Goal: Task Accomplishment & Management: Complete application form

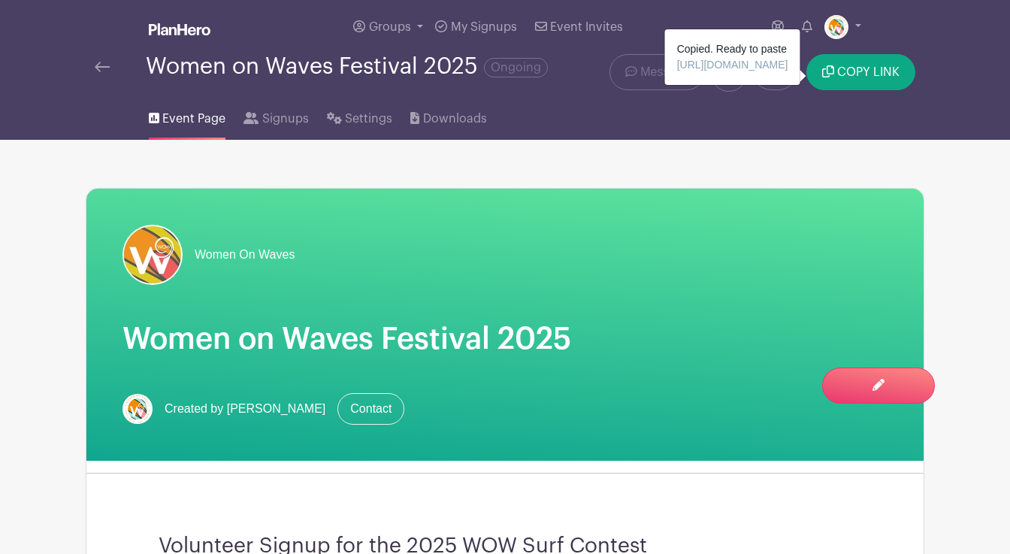
click at [101, 67] on img at bounding box center [102, 67] width 15 height 11
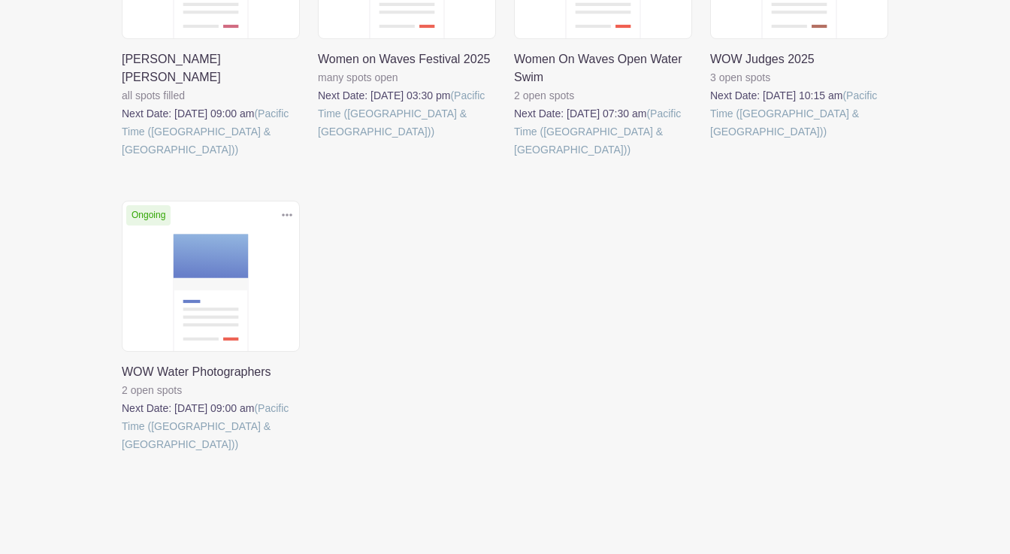
scroll to position [404, 0]
click at [122, 453] on link at bounding box center [122, 453] width 0 height 0
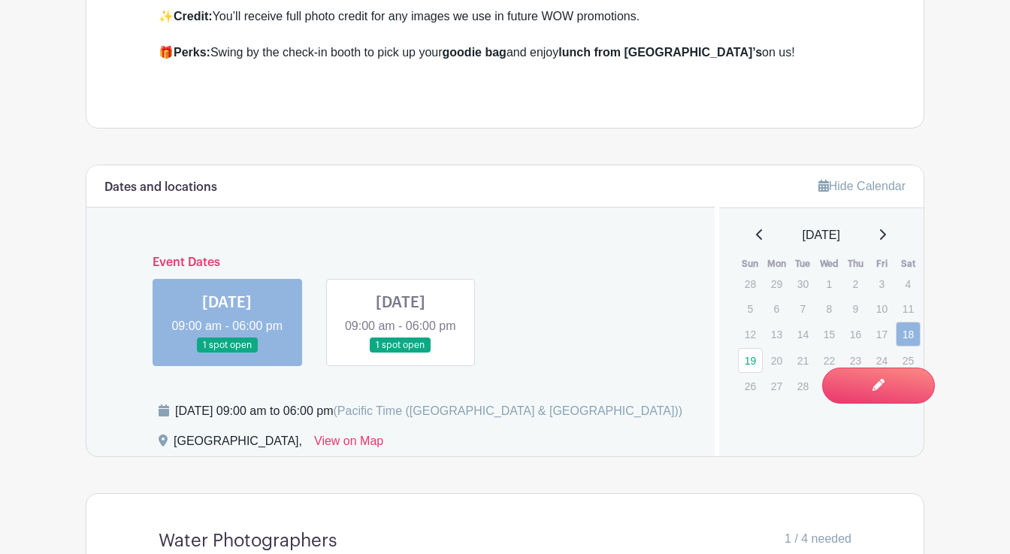
scroll to position [735, 0]
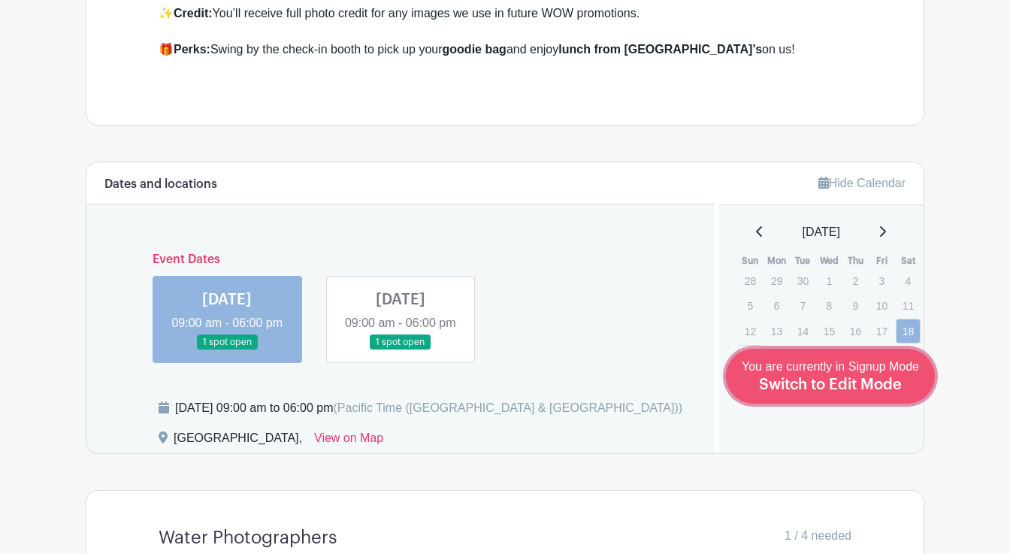
click at [876, 386] on span "Switch to Edit Mode" at bounding box center [830, 384] width 143 height 15
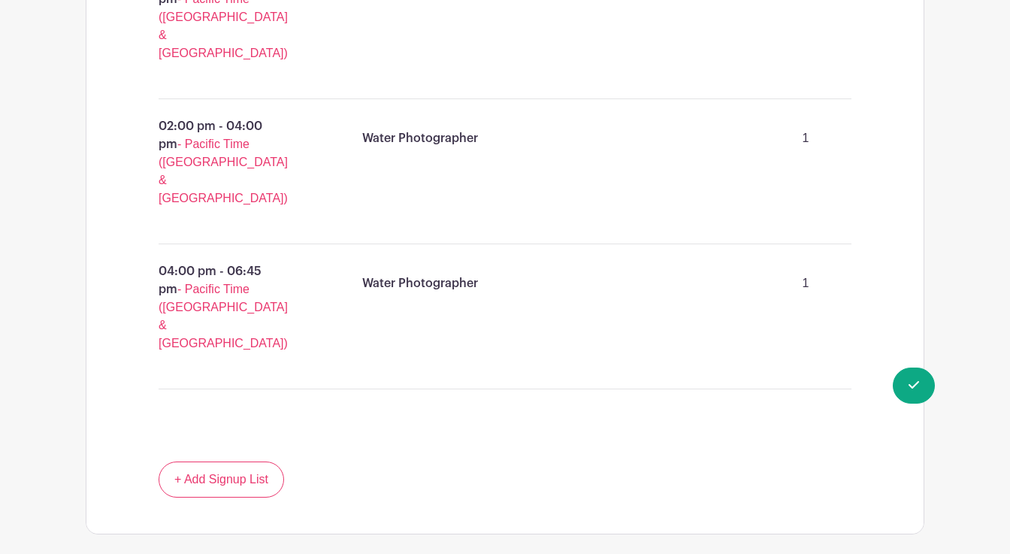
scroll to position [1522, 0]
click at [242, 461] on link "+ Add Signup List" at bounding box center [222, 479] width 126 height 36
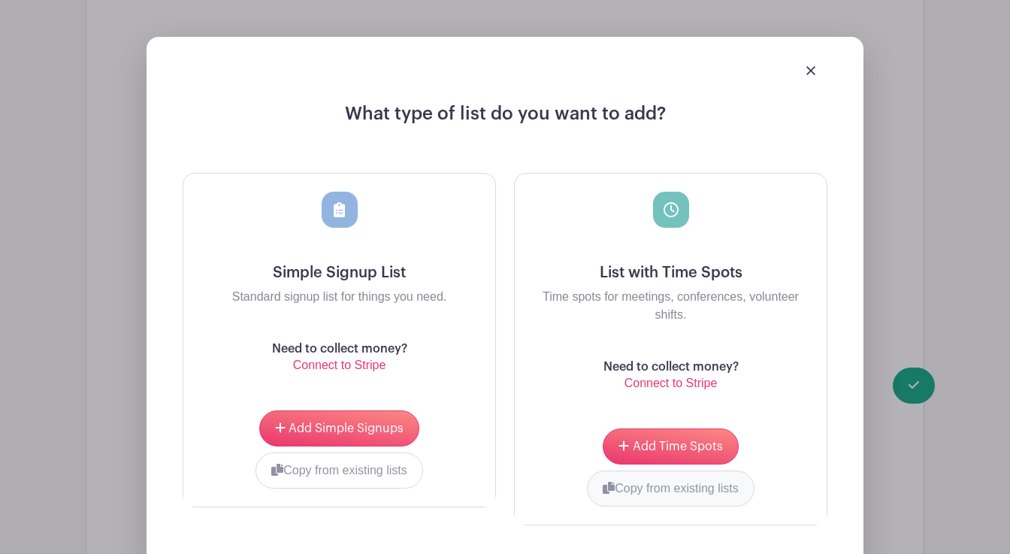
scroll to position [2012, 0]
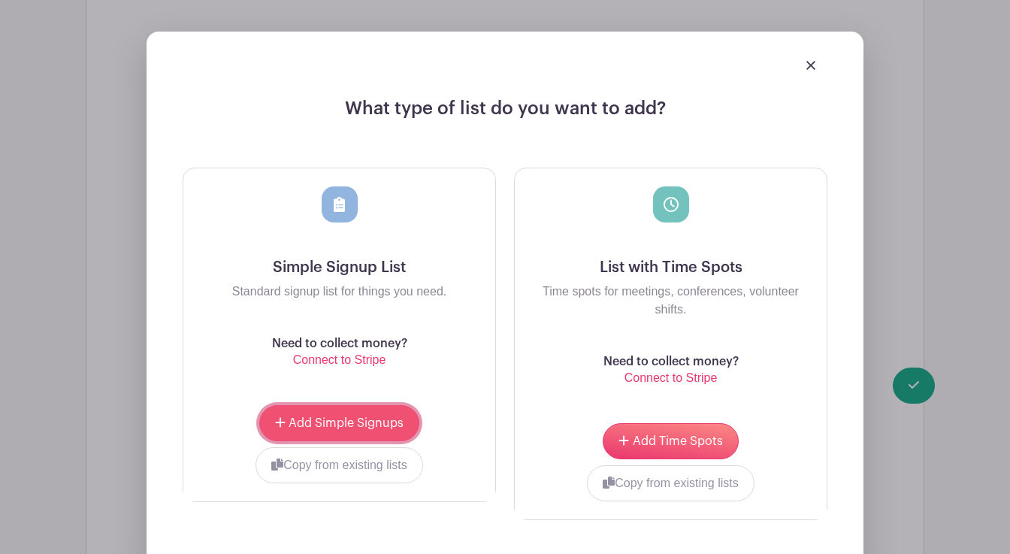
click at [341, 417] on span "Add Simple Signups" at bounding box center [346, 423] width 115 height 12
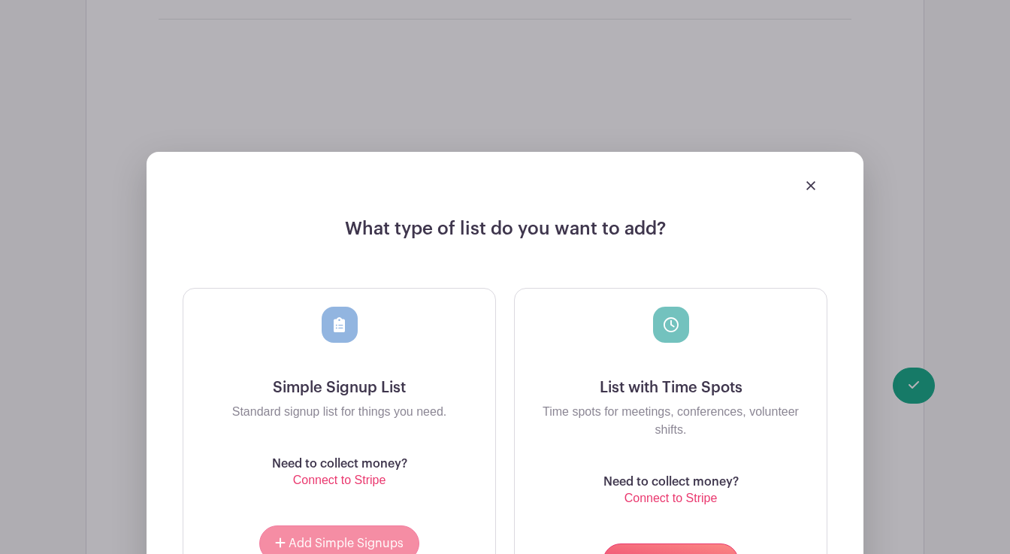
scroll to position [2132, 0]
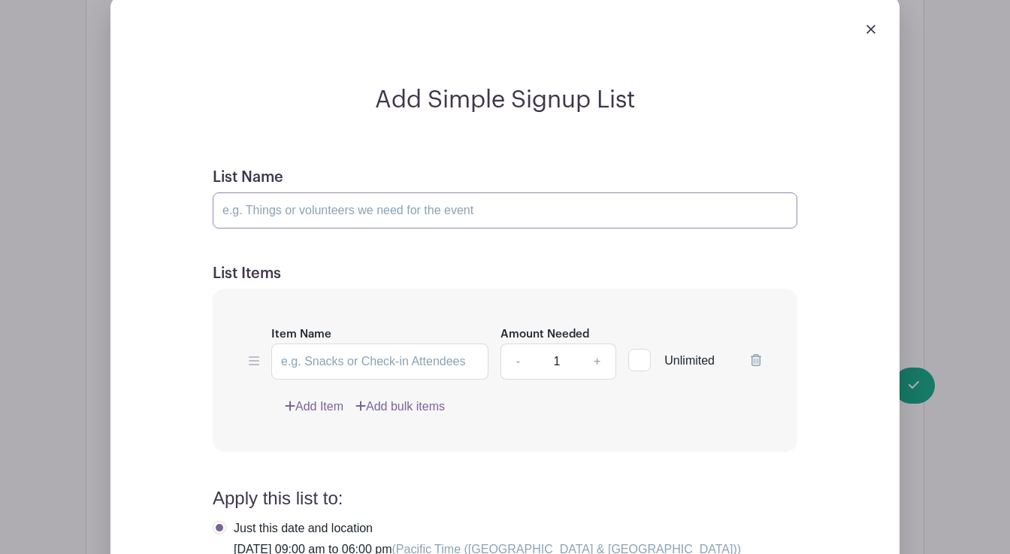
click at [345, 192] on input "List Name" at bounding box center [505, 210] width 585 height 36
type input "Drone Footage"
click at [341, 344] on input "Item Name" at bounding box center [379, 362] width 217 height 36
type input "Drone footage"
click at [601, 344] on link "+" at bounding box center [598, 362] width 38 height 36
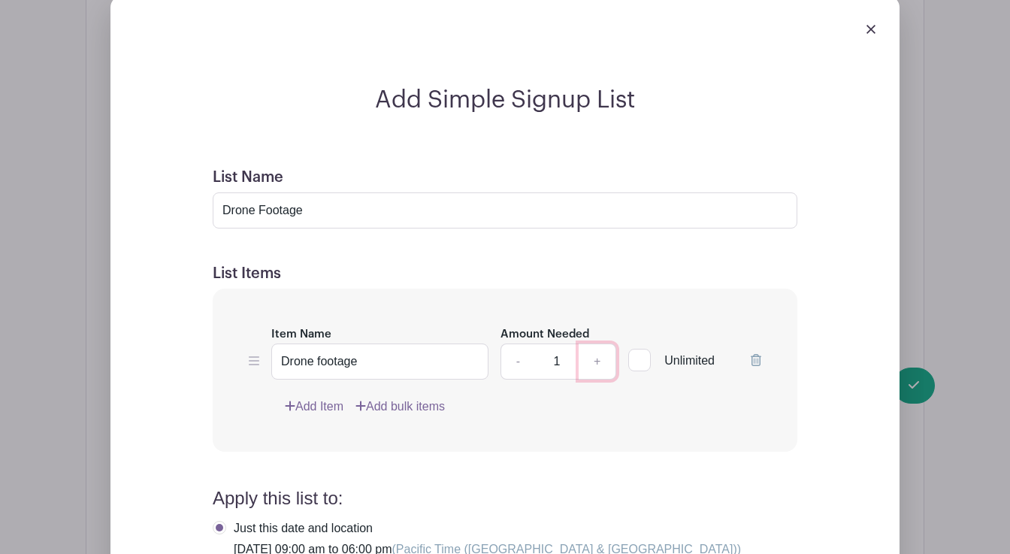
type input "2"
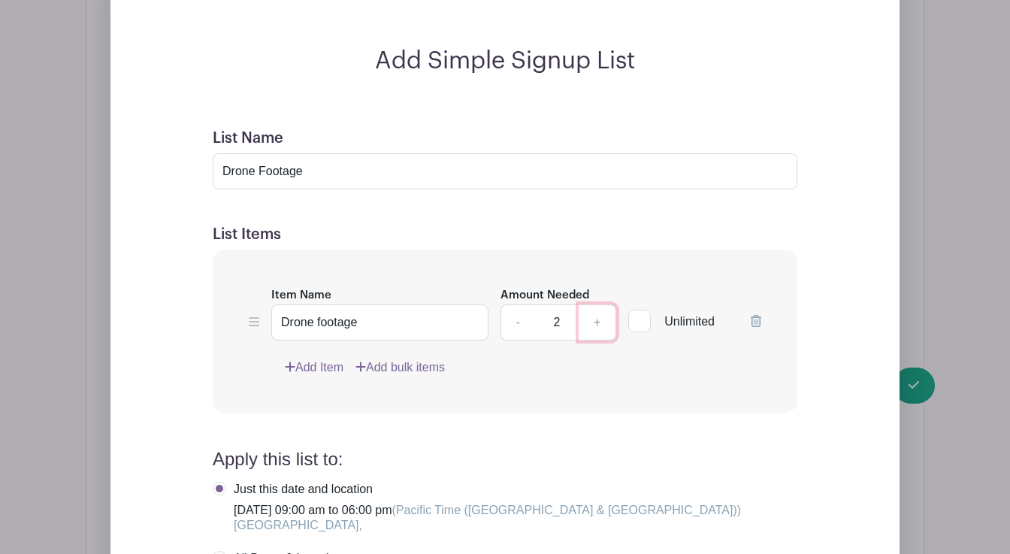
scroll to position [2173, 0]
click at [645, 292] on div "Item Name Drone footage Amount Needed - 2 + Unlimited Add Item Add bulk items" at bounding box center [505, 329] width 585 height 163
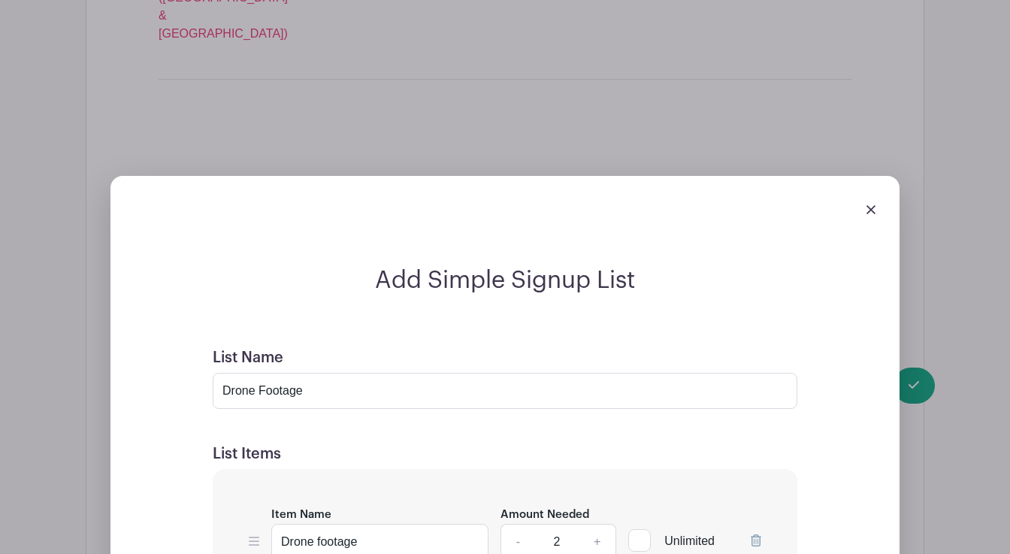
scroll to position [1926, 0]
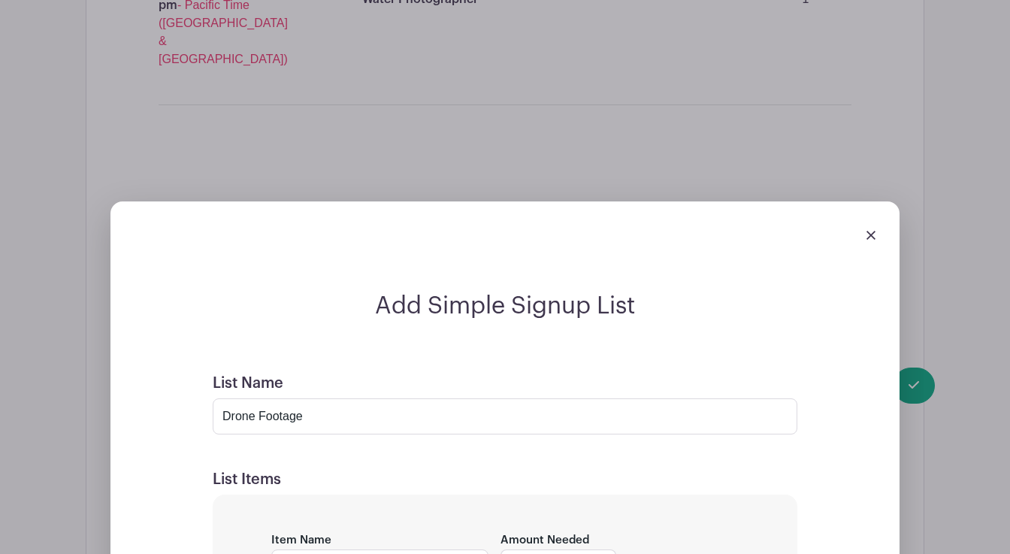
click at [871, 231] on img at bounding box center [871, 235] width 9 height 9
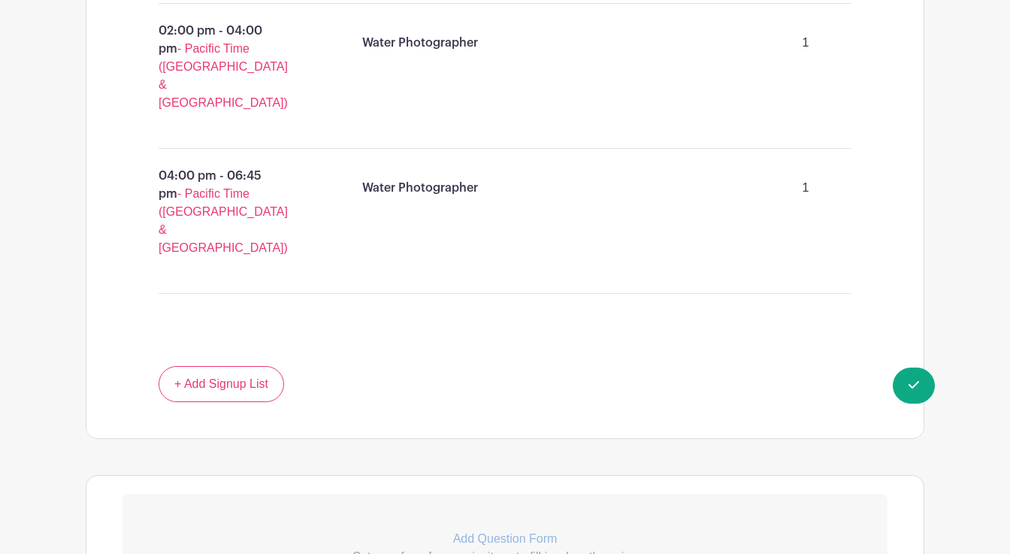
scroll to position [1730, 0]
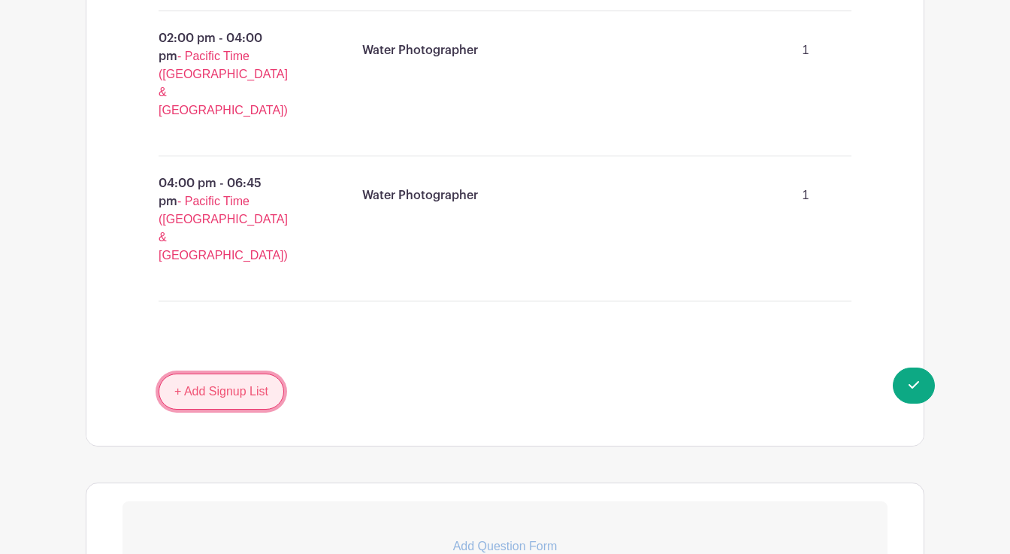
click at [224, 374] on link "+ Add Signup List" at bounding box center [222, 392] width 126 height 36
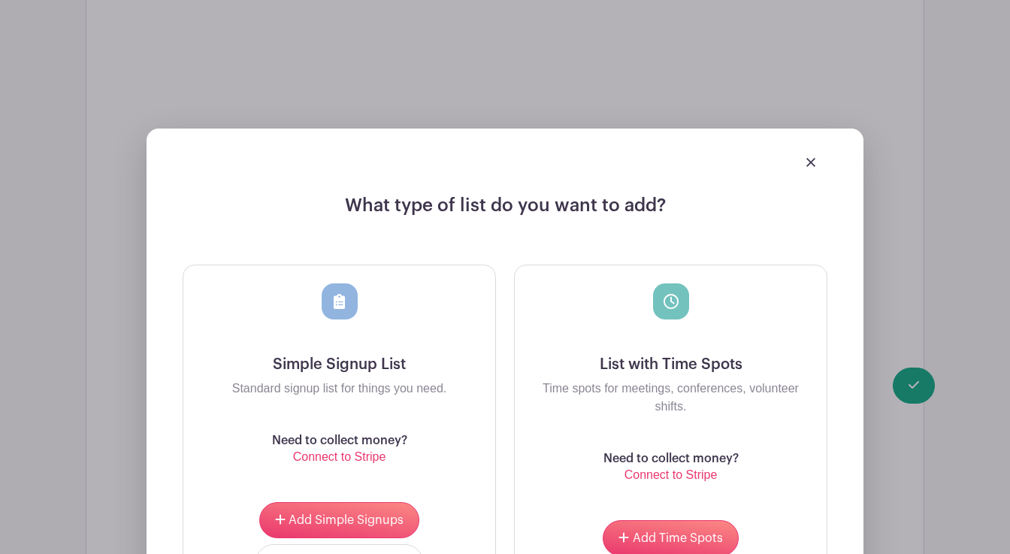
scroll to position [2037, 0]
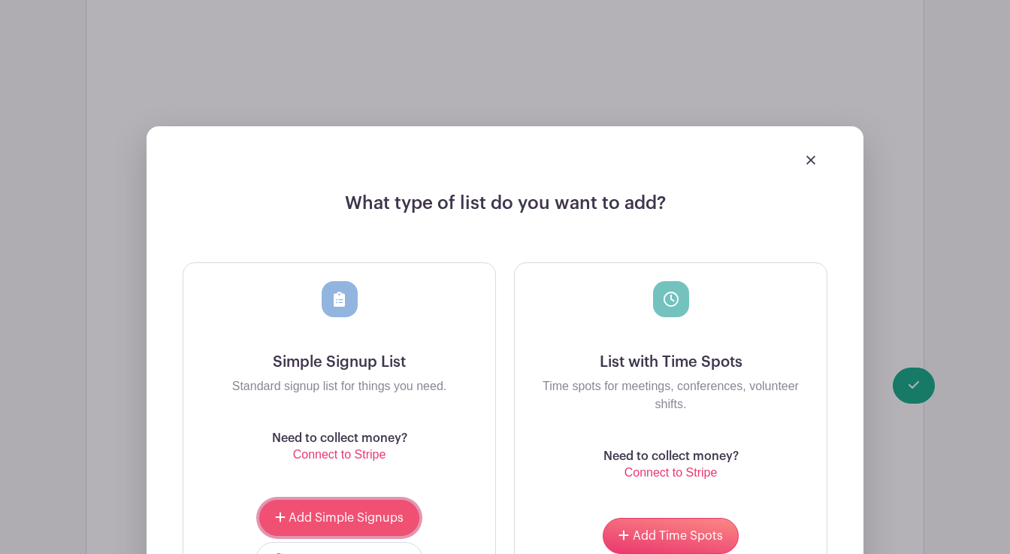
click at [346, 512] on span "Add Simple Signups" at bounding box center [346, 518] width 115 height 12
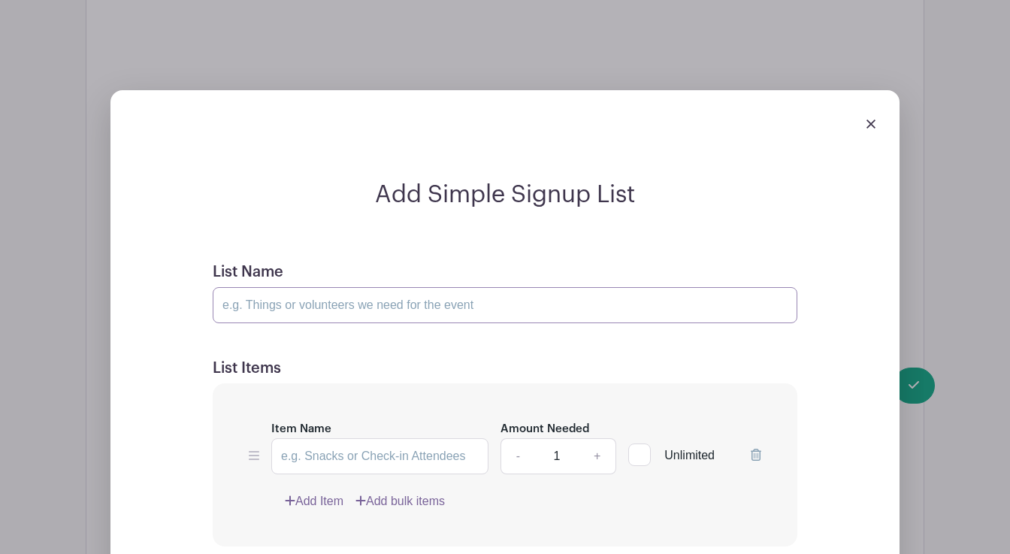
click at [410, 287] on input "List Name" at bounding box center [505, 305] width 585 height 36
type input "Drone Footage"
click at [312, 438] on input "Item Name" at bounding box center [379, 456] width 217 height 36
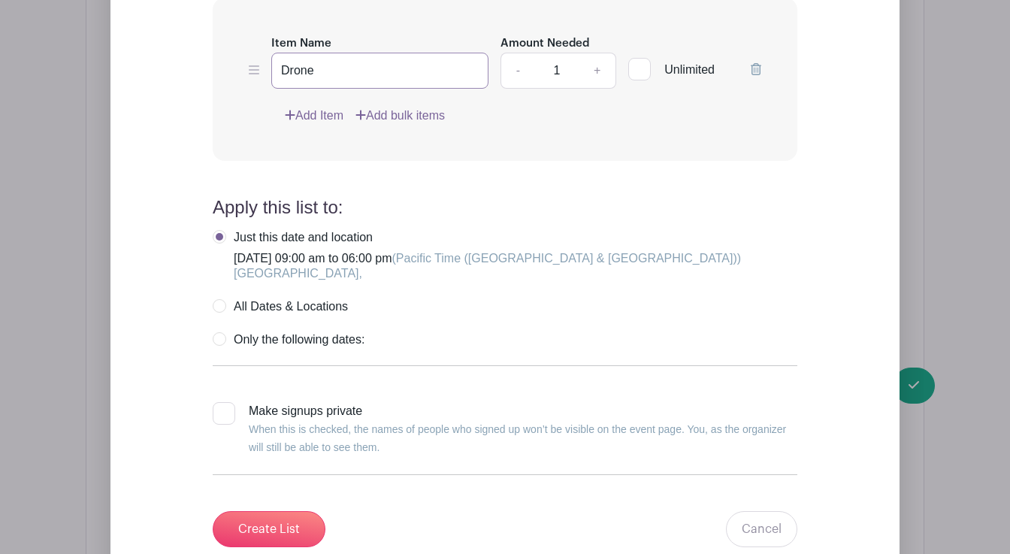
scroll to position [2426, 0]
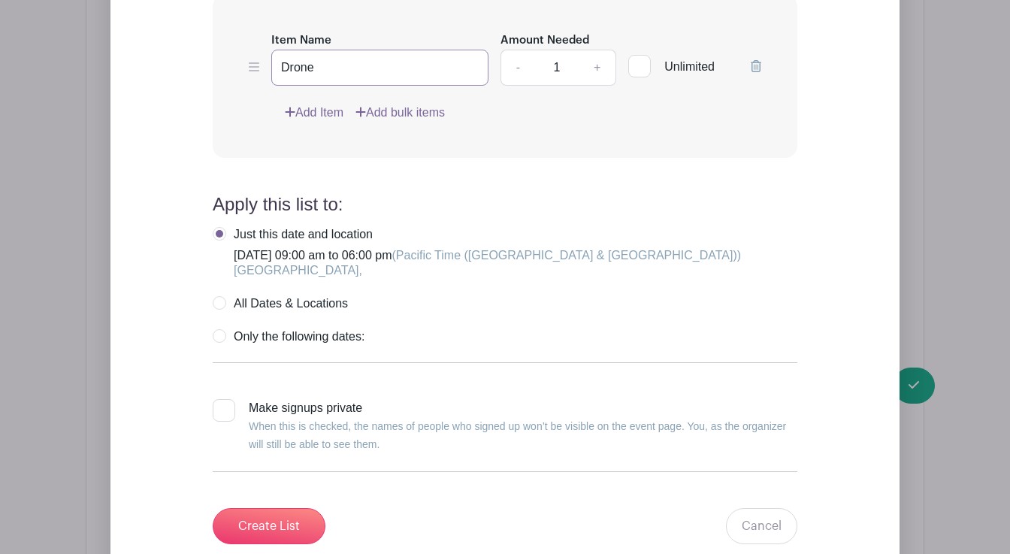
type input "Drone"
click at [220, 329] on label "Only the following dates:" at bounding box center [289, 336] width 152 height 15
radio input "true"
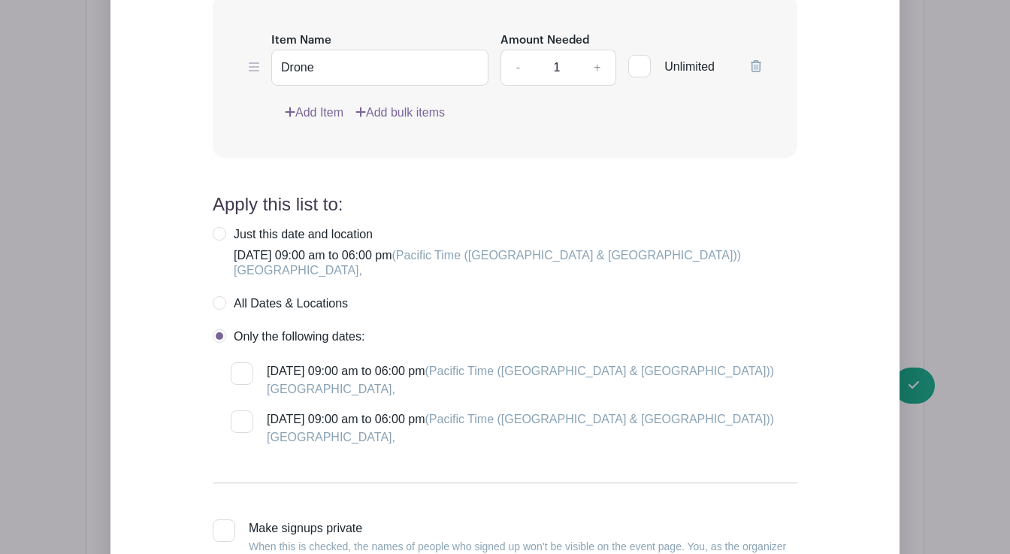
click at [222, 296] on label "All Dates & Locations" at bounding box center [280, 303] width 135 height 15
radio input "true"
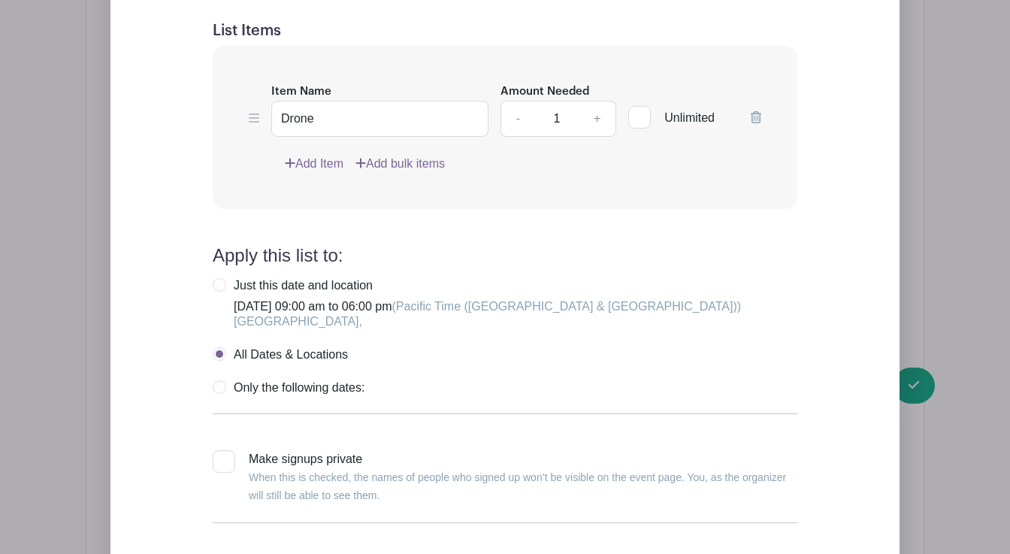
scroll to position [2373, 0]
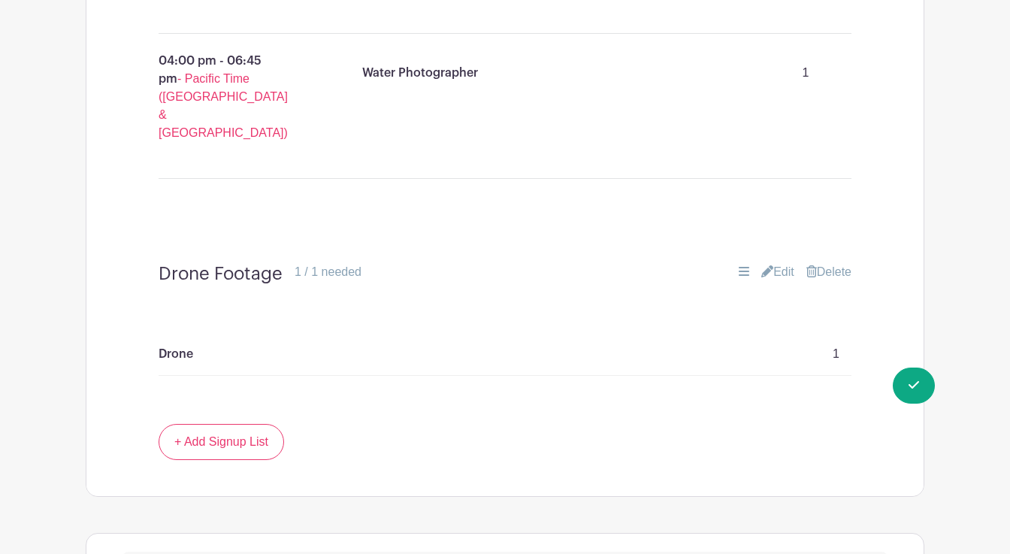
scroll to position [1731, 0]
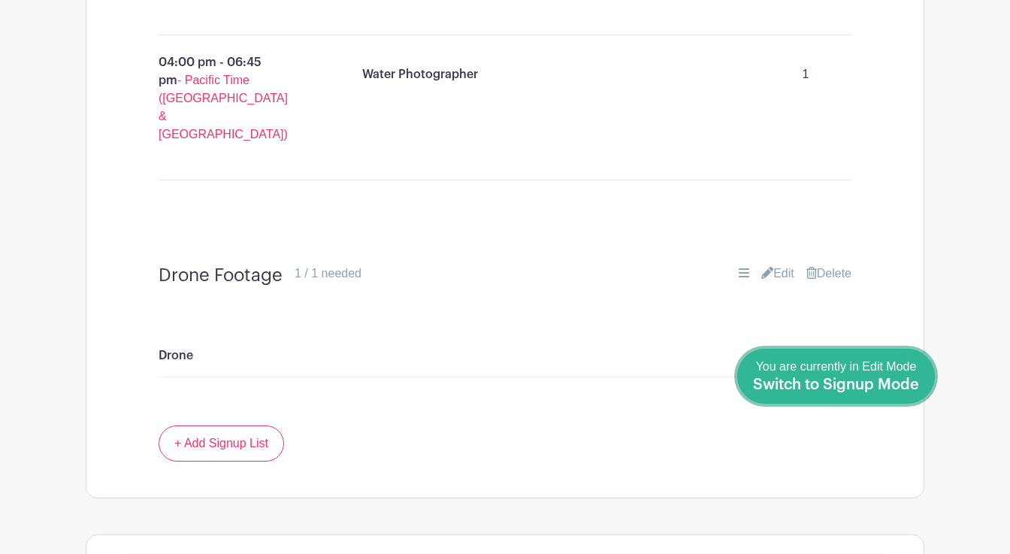
click at [843, 376] on div "You are currently in Edit Mode Switch to Signup Mode" at bounding box center [836, 376] width 166 height 37
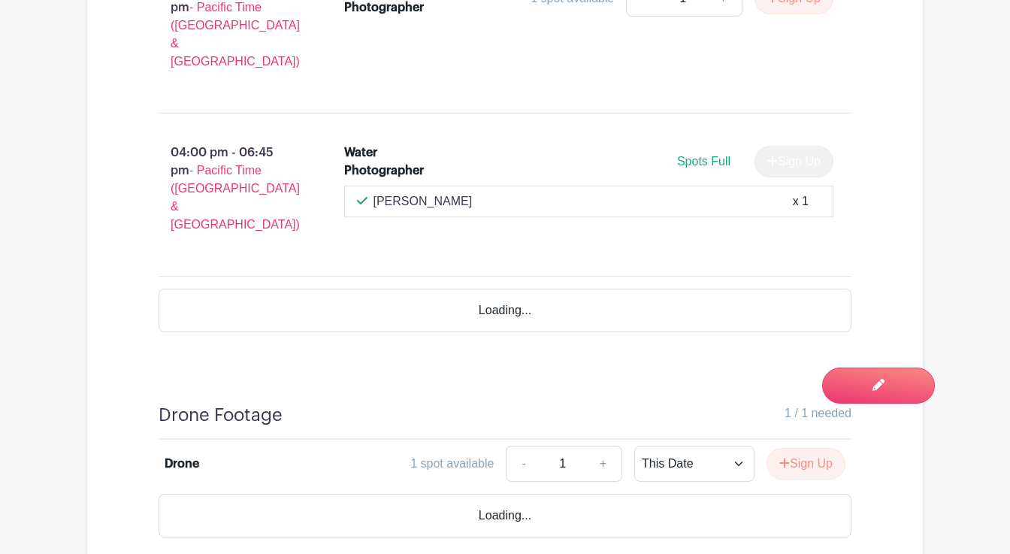
scroll to position [1619, 0]
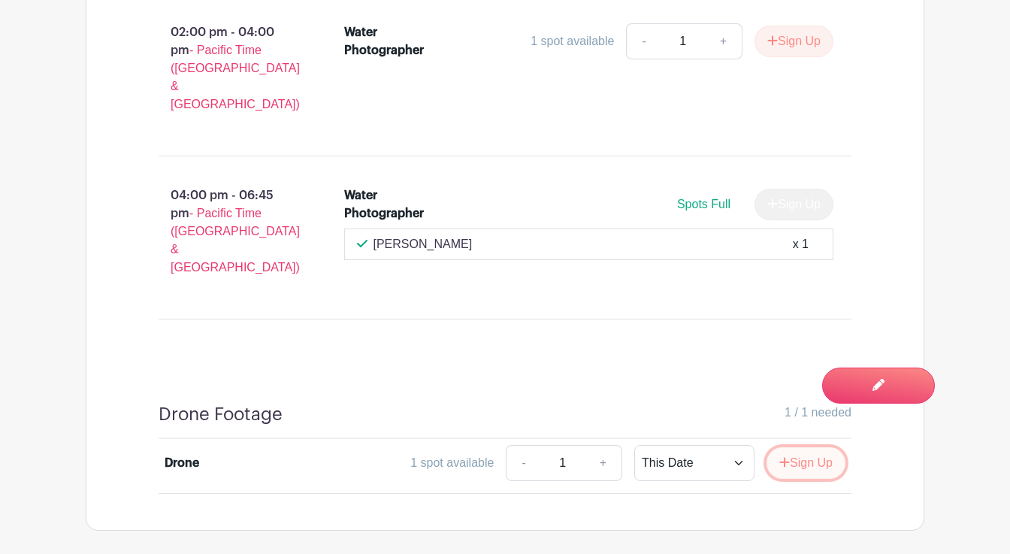
click at [791, 447] on button "Sign Up" at bounding box center [806, 463] width 79 height 32
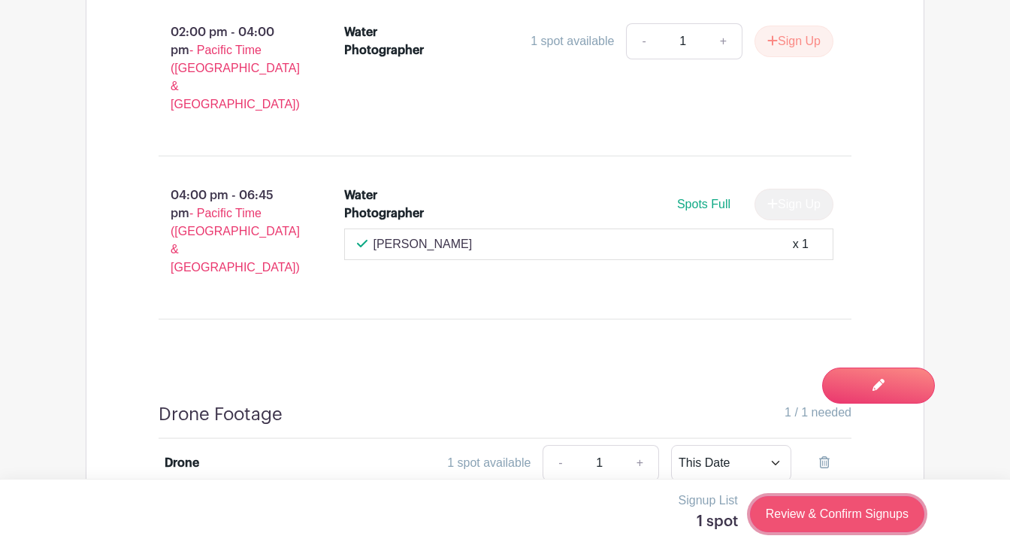
click at [810, 513] on link "Review & Confirm Signups" at bounding box center [837, 514] width 174 height 36
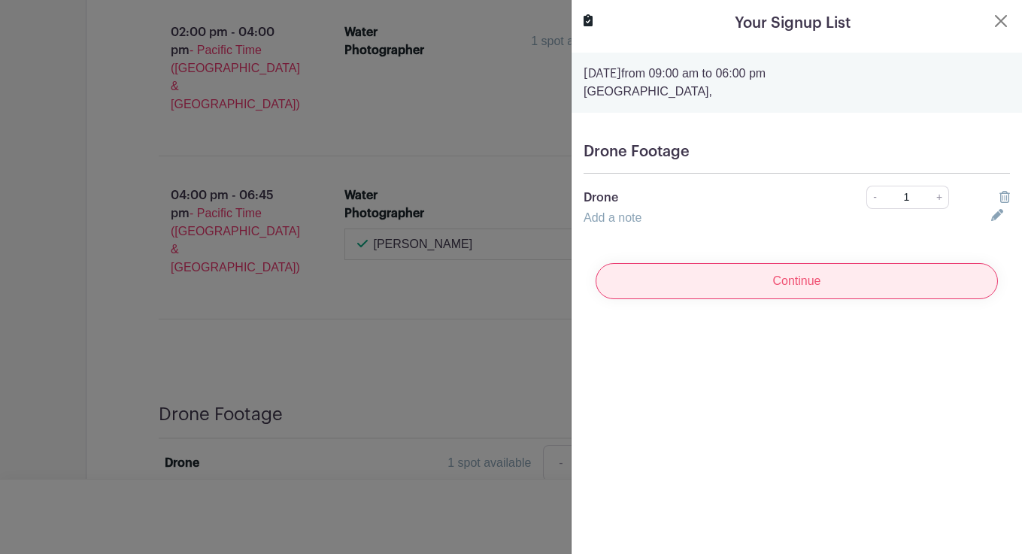
click at [840, 278] on input "Continue" at bounding box center [796, 281] width 402 height 36
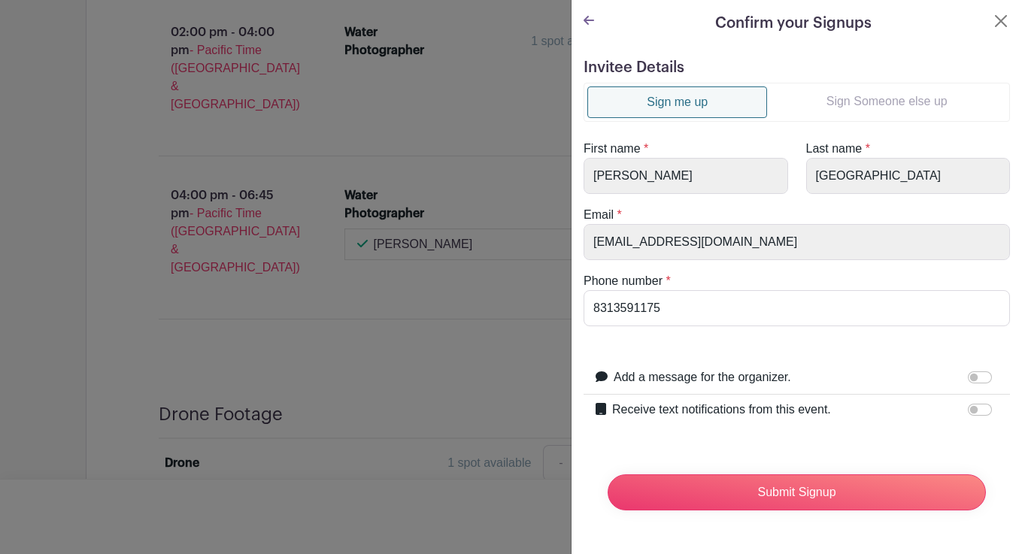
click at [897, 101] on link "Sign Someone else up" at bounding box center [886, 101] width 239 height 30
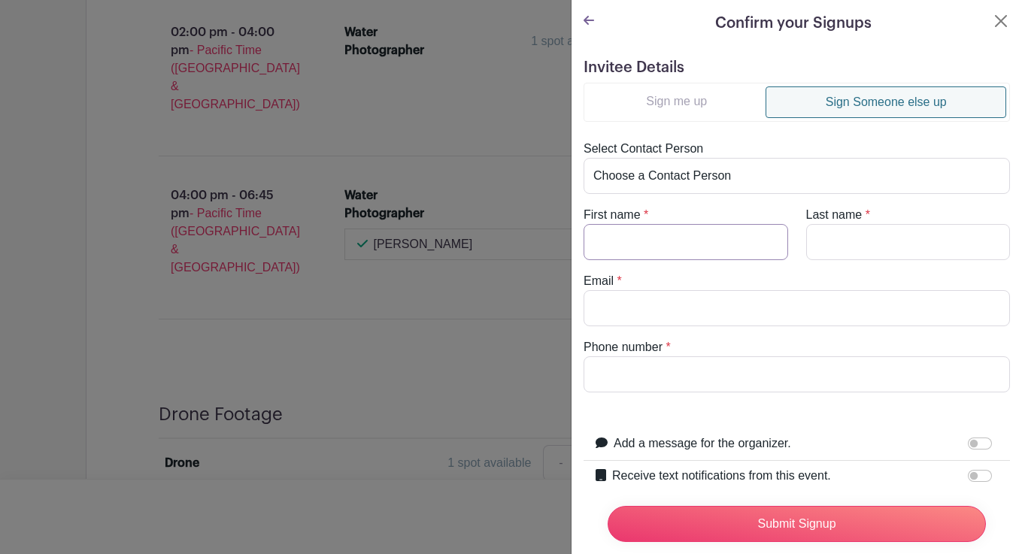
click at [687, 243] on input "First name" at bounding box center [685, 242] width 204 height 36
type input "[PERSON_NAME]"
click at [832, 242] on input "Last name" at bounding box center [908, 242] width 204 height 36
type input "[PERSON_NAME]"
click at [731, 313] on input "Email" at bounding box center [796, 308] width 426 height 36
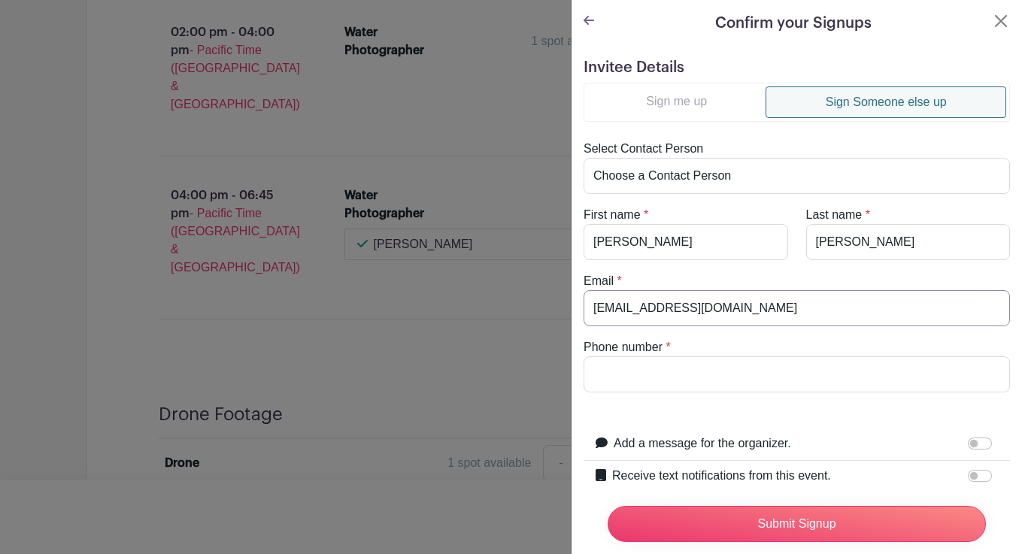
type input "[EMAIL_ADDRESS][DOMAIN_NAME]"
click at [733, 372] on input "Phone number" at bounding box center [796, 374] width 426 height 36
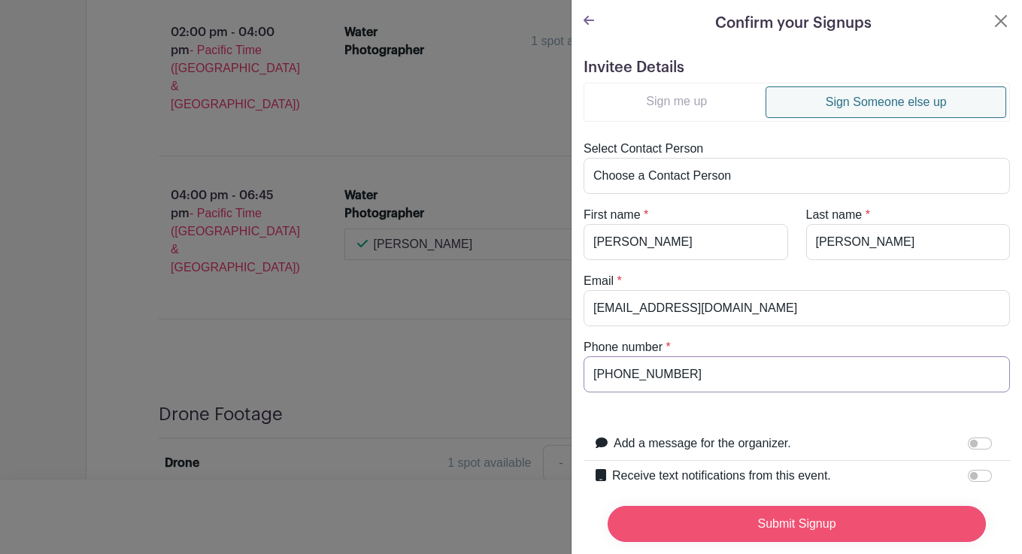
type input "[PHONE_NUMBER]"
click at [816, 511] on input "Submit Signup" at bounding box center [796, 524] width 378 height 36
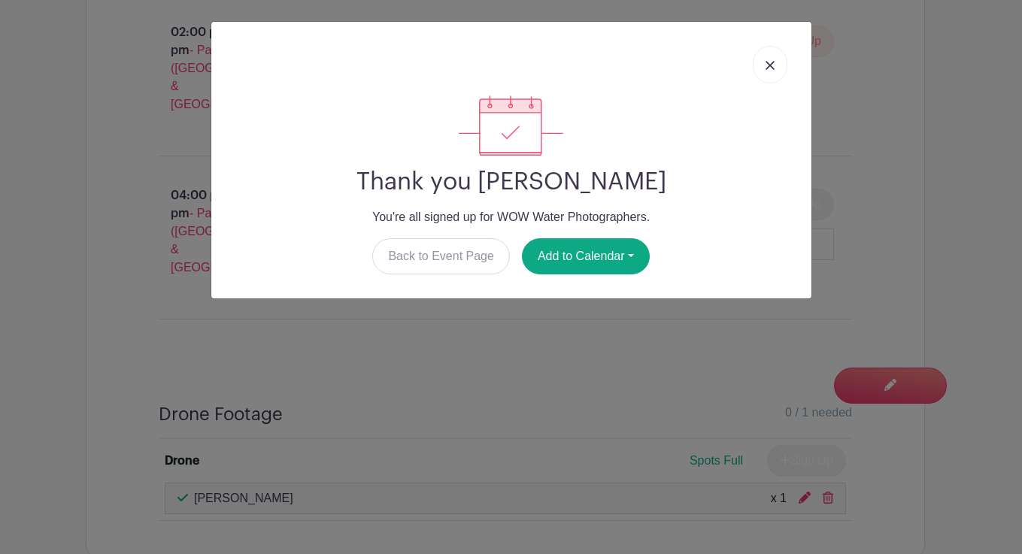
click at [773, 62] on img at bounding box center [769, 65] width 9 height 9
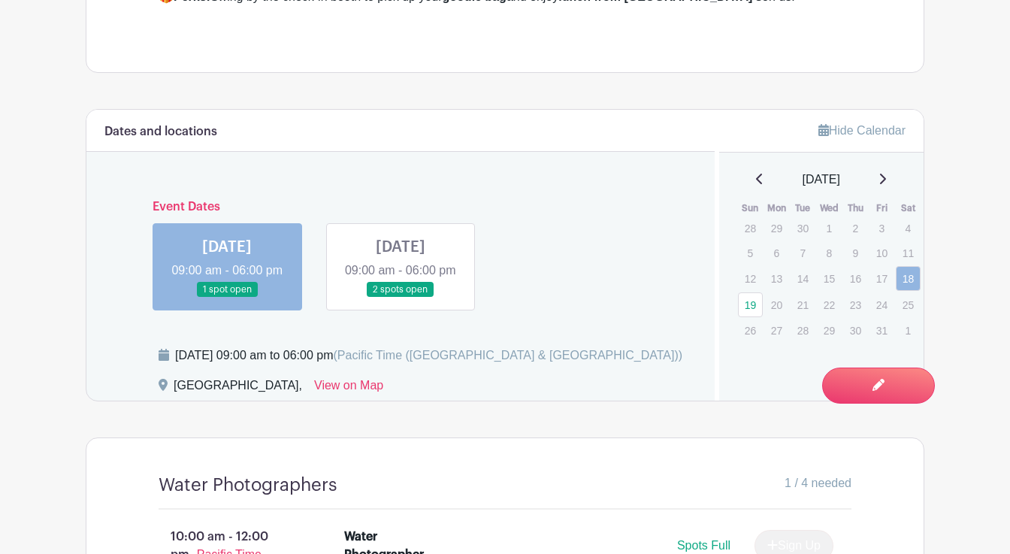
scroll to position [796, 0]
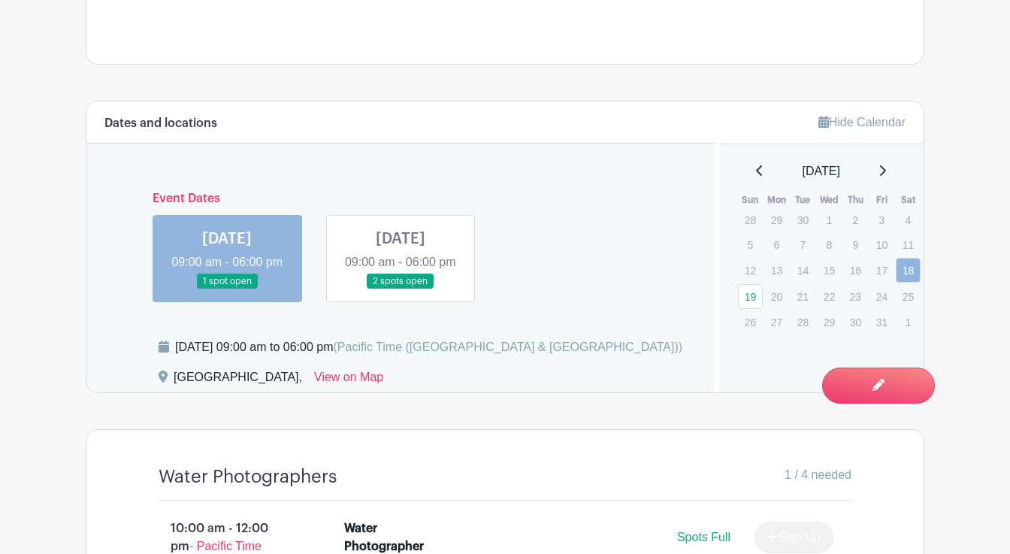
click at [401, 289] on link at bounding box center [401, 289] width 0 height 0
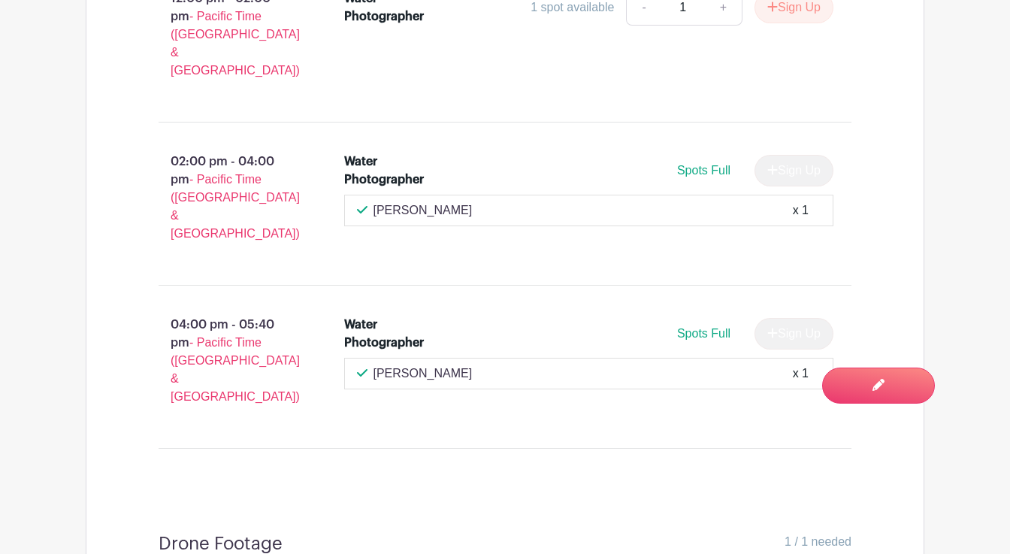
scroll to position [1619, 0]
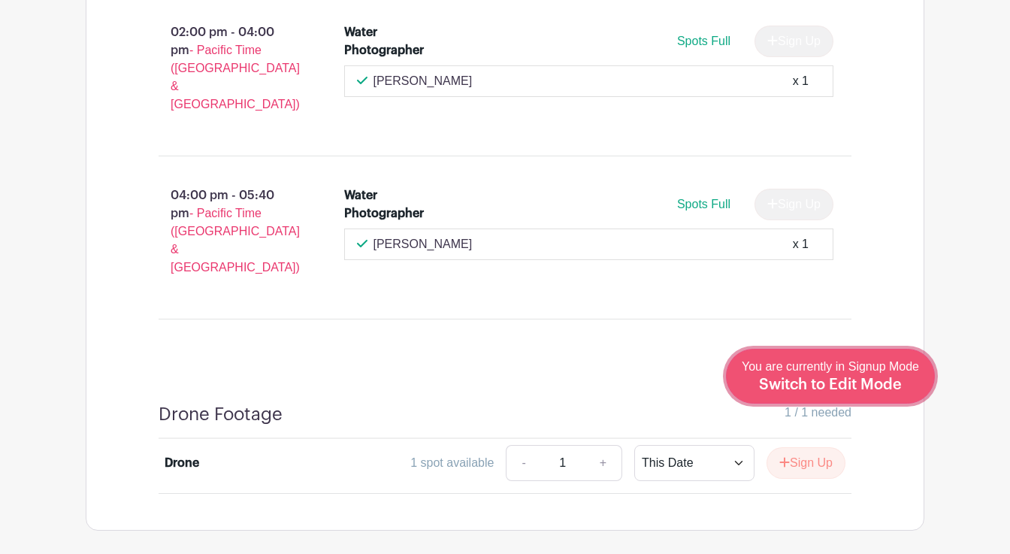
click at [868, 380] on span "Switch to Edit Mode" at bounding box center [830, 384] width 143 height 15
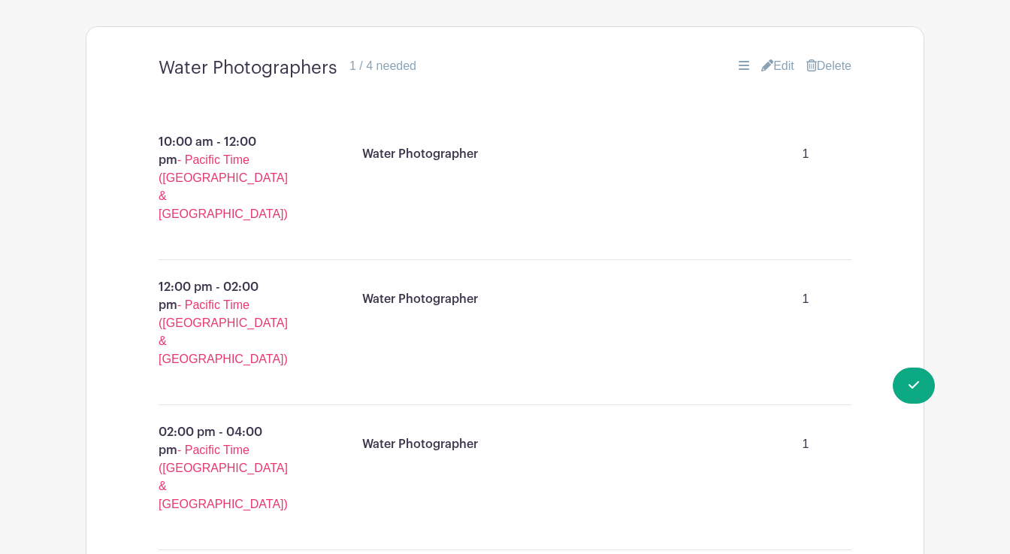
scroll to position [1216, 0]
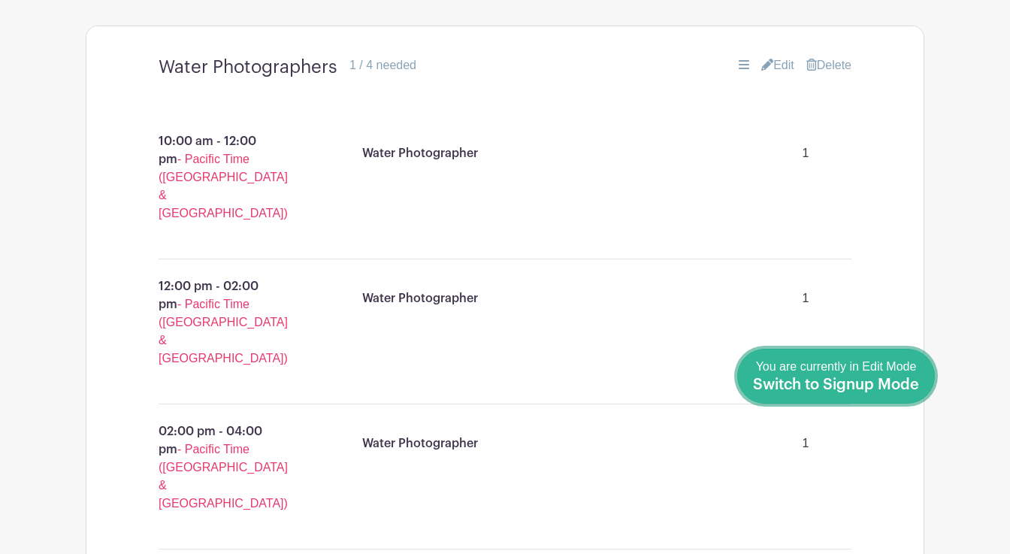
click at [916, 372] on span "You are currently in Edit Mode Switch to Signup Mode" at bounding box center [836, 376] width 166 height 32
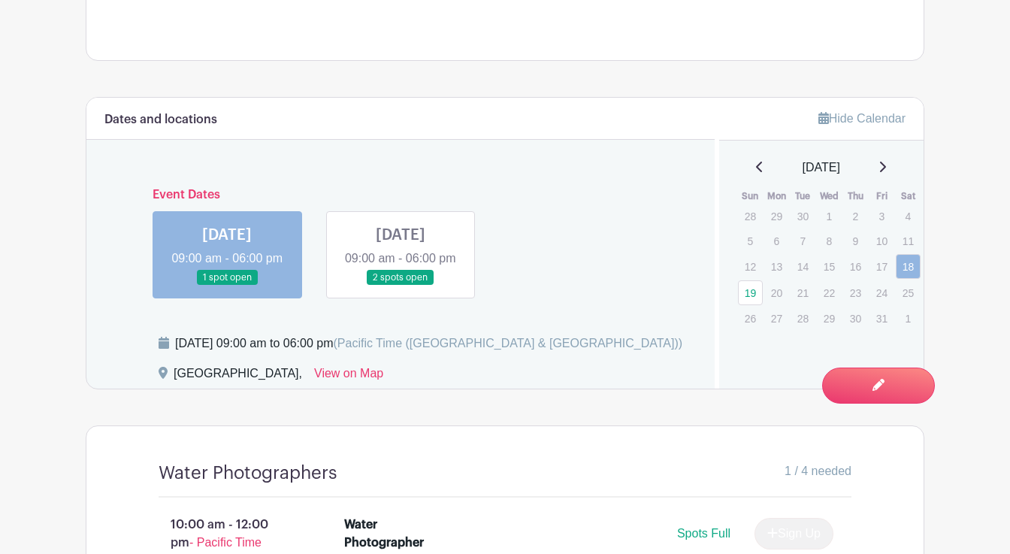
scroll to position [801, 0]
click at [401, 285] on link at bounding box center [401, 285] width 0 height 0
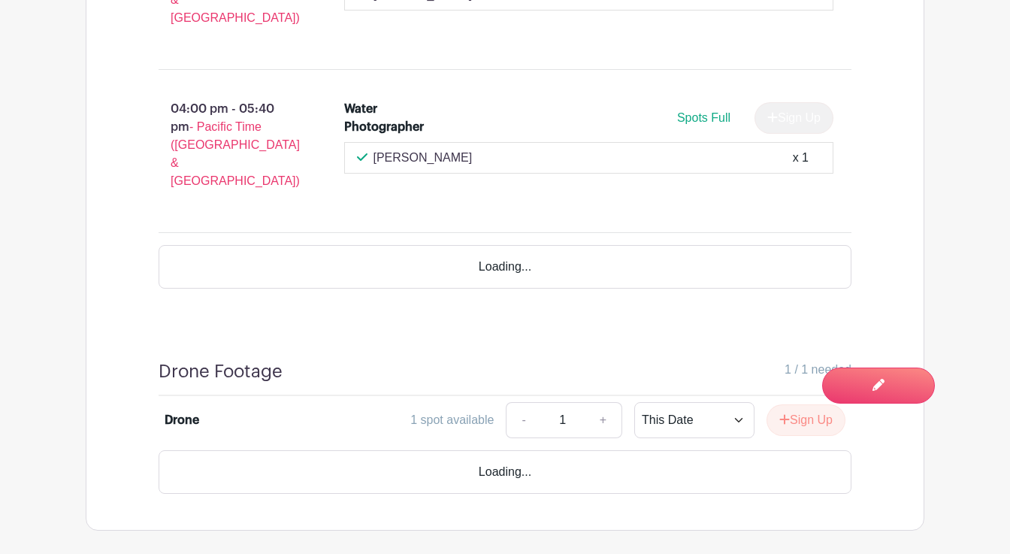
scroll to position [1619, 0]
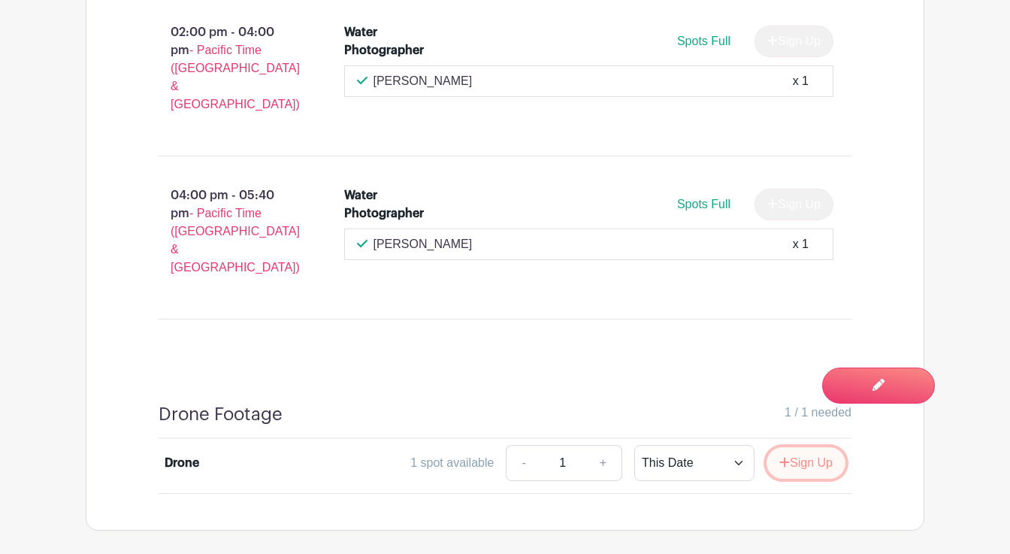
click at [792, 447] on button "Sign Up" at bounding box center [806, 463] width 79 height 32
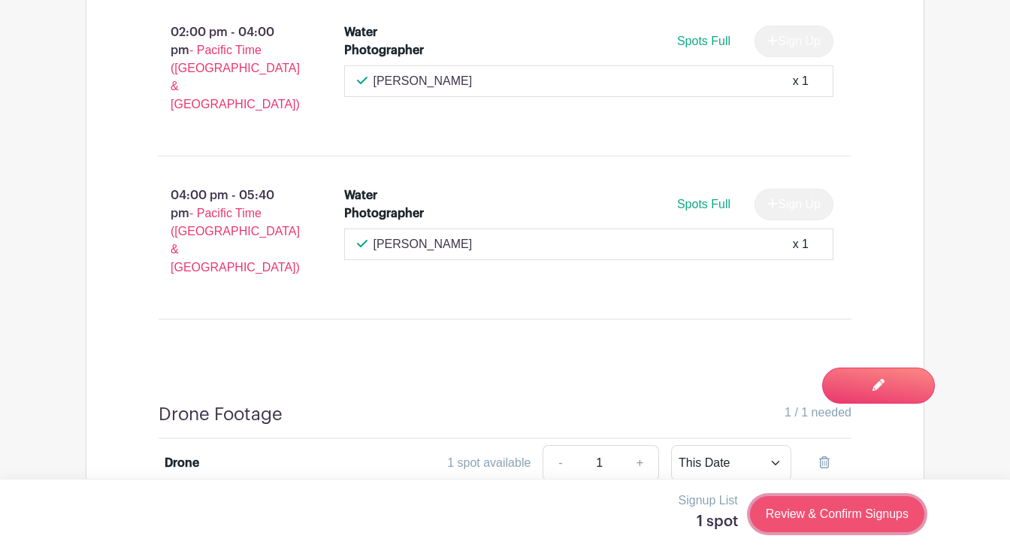
click at [804, 511] on link "Review & Confirm Signups" at bounding box center [837, 514] width 174 height 36
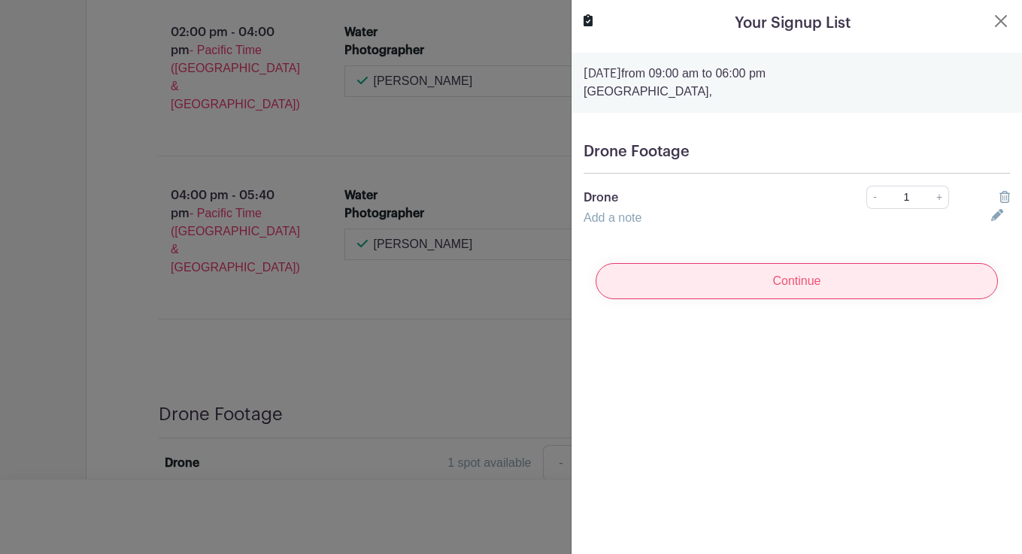
click at [862, 285] on input "Continue" at bounding box center [796, 281] width 402 height 36
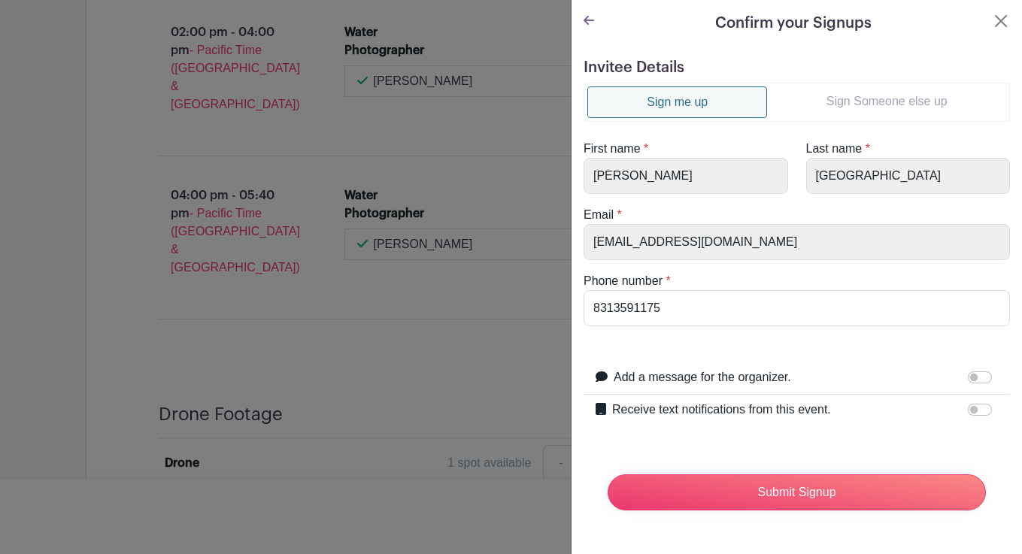
click at [856, 104] on link "Sign Someone else up" at bounding box center [886, 101] width 239 height 30
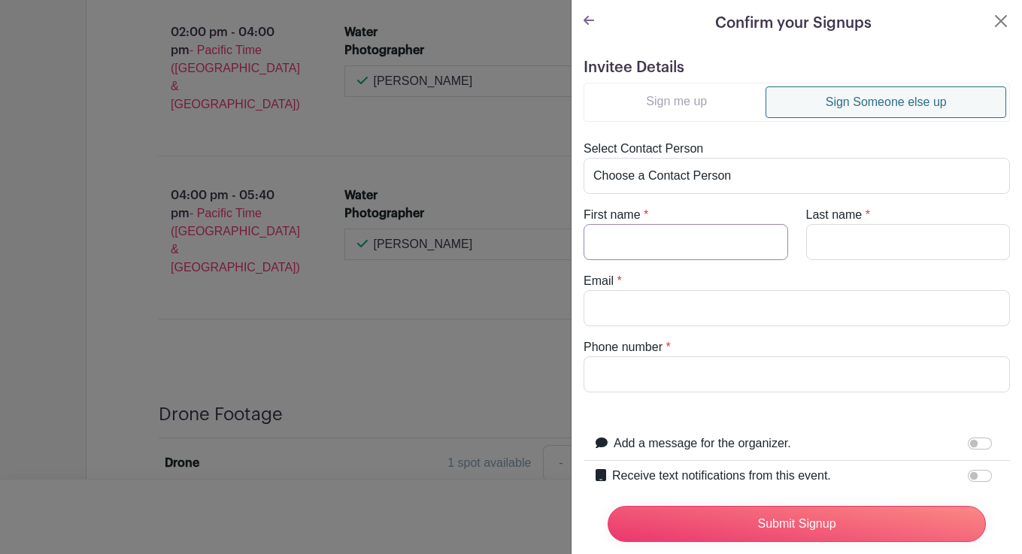
click at [640, 235] on input "First name" at bounding box center [685, 242] width 204 height 36
type input "[PERSON_NAME]"
click at [814, 238] on input "Last name" at bounding box center [908, 242] width 204 height 36
type input "[PERSON_NAME]"
click at [674, 313] on input "Email" at bounding box center [796, 308] width 426 height 36
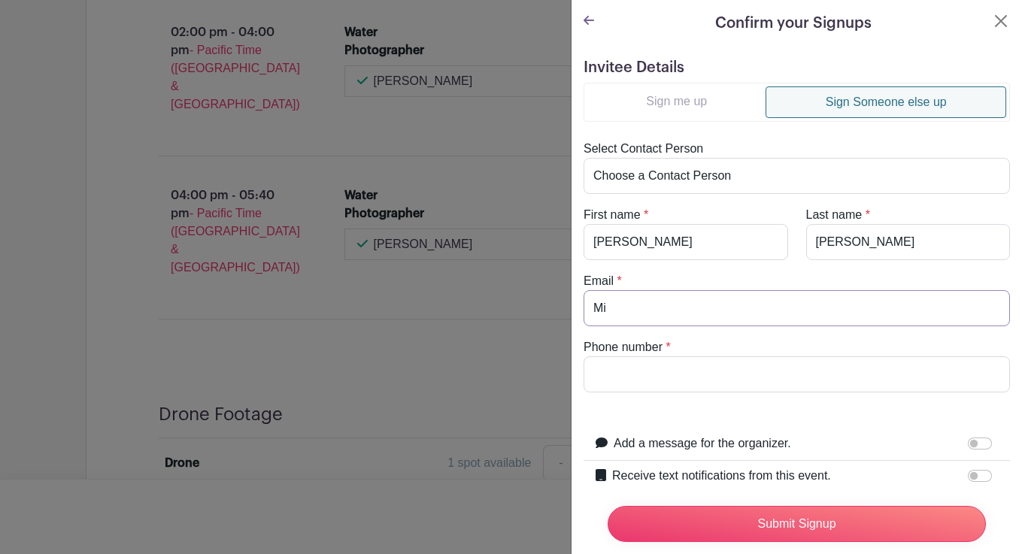
type input "[EMAIL_ADDRESS][DOMAIN_NAME]"
click at [665, 382] on input "Phone number" at bounding box center [796, 374] width 426 height 36
type input "[PHONE_NUMBER]"
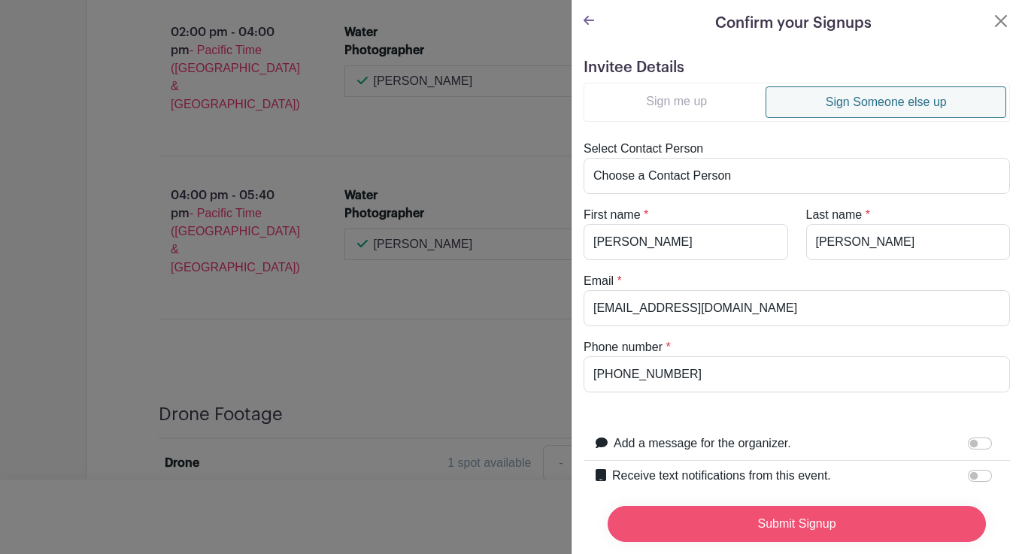
click at [772, 515] on input "Submit Signup" at bounding box center [796, 524] width 378 height 36
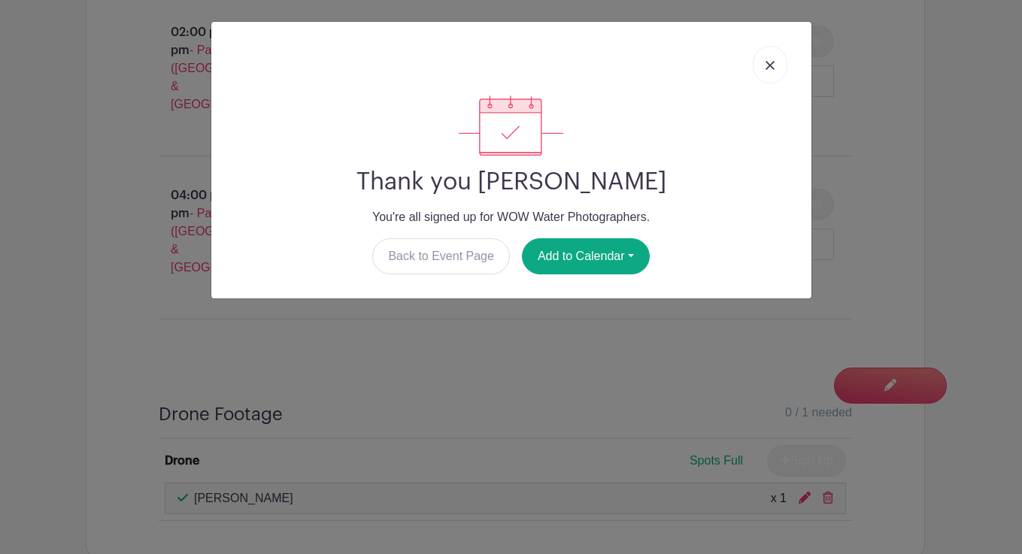
click at [768, 64] on img at bounding box center [769, 65] width 9 height 9
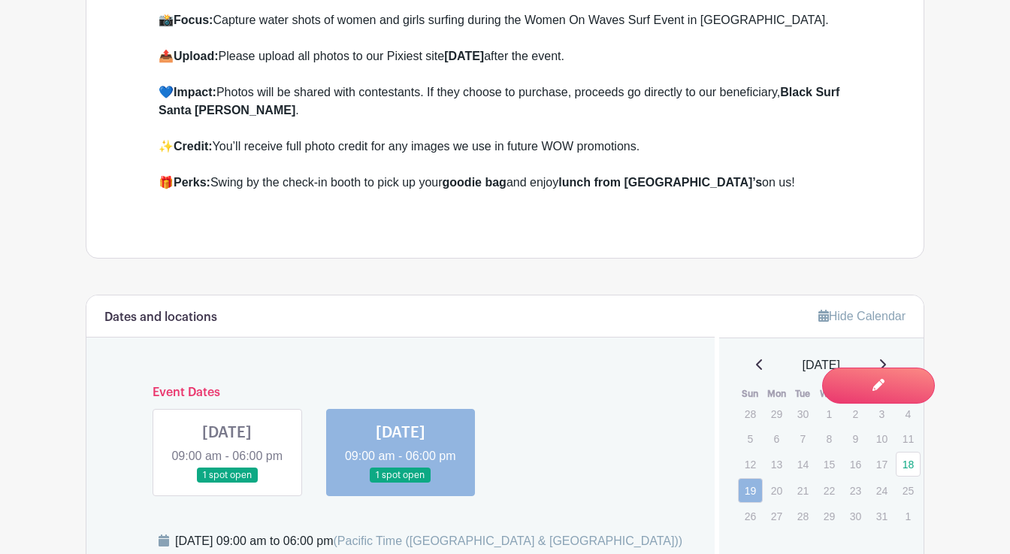
scroll to position [0, 0]
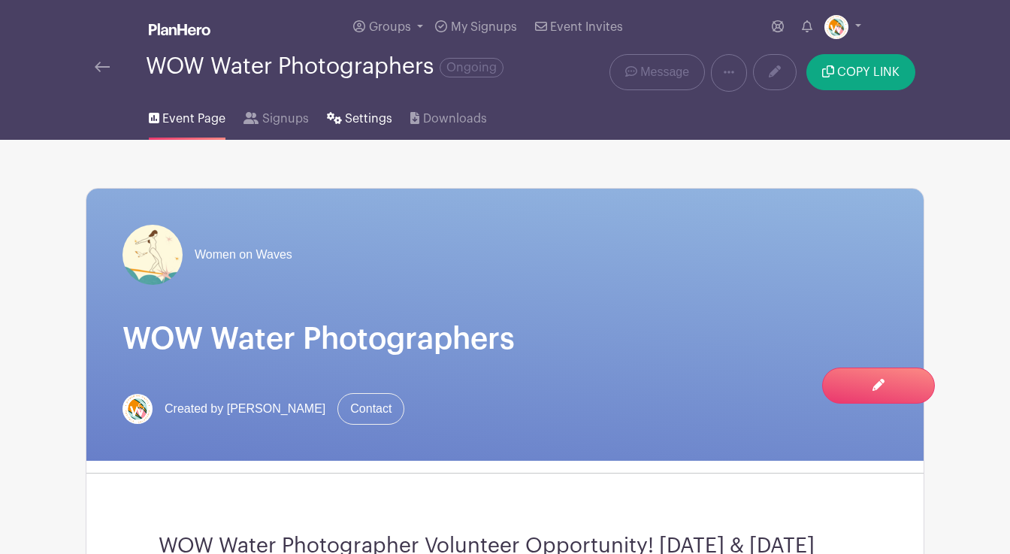
click at [356, 119] on span "Settings" at bounding box center [368, 119] width 47 height 18
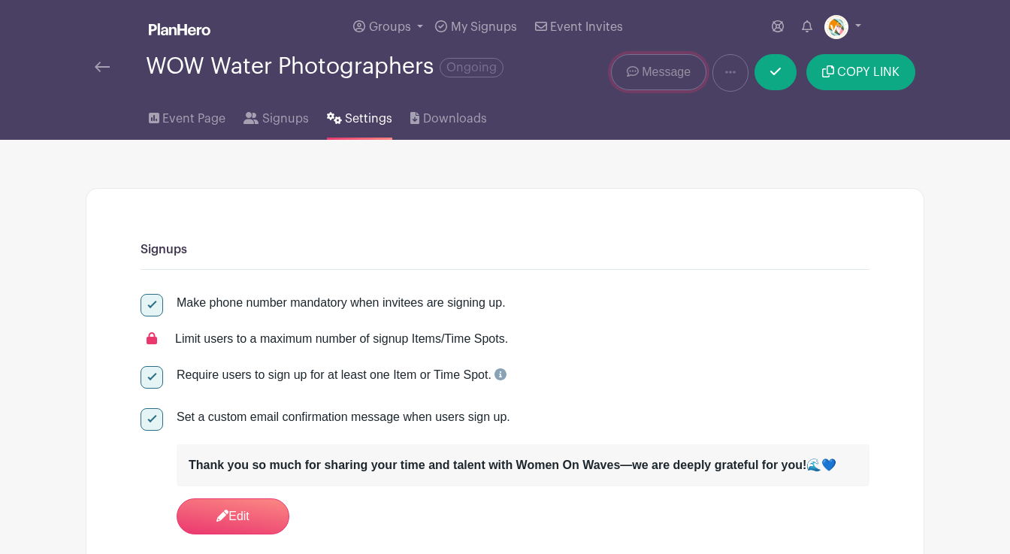
click at [643, 77] on span "Message" at bounding box center [666, 72] width 49 height 18
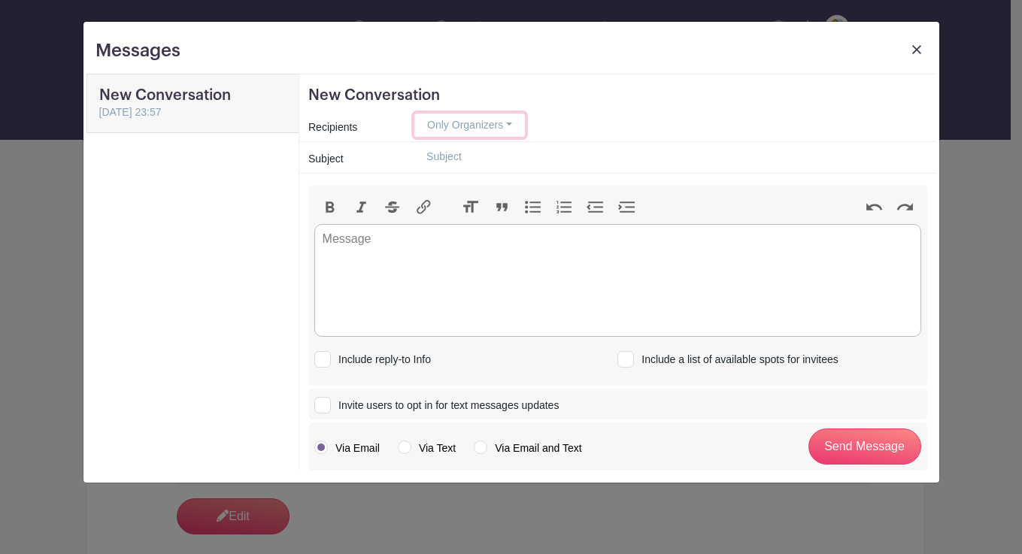
click at [507, 123] on button "Only Organizers" at bounding box center [469, 125] width 111 height 23
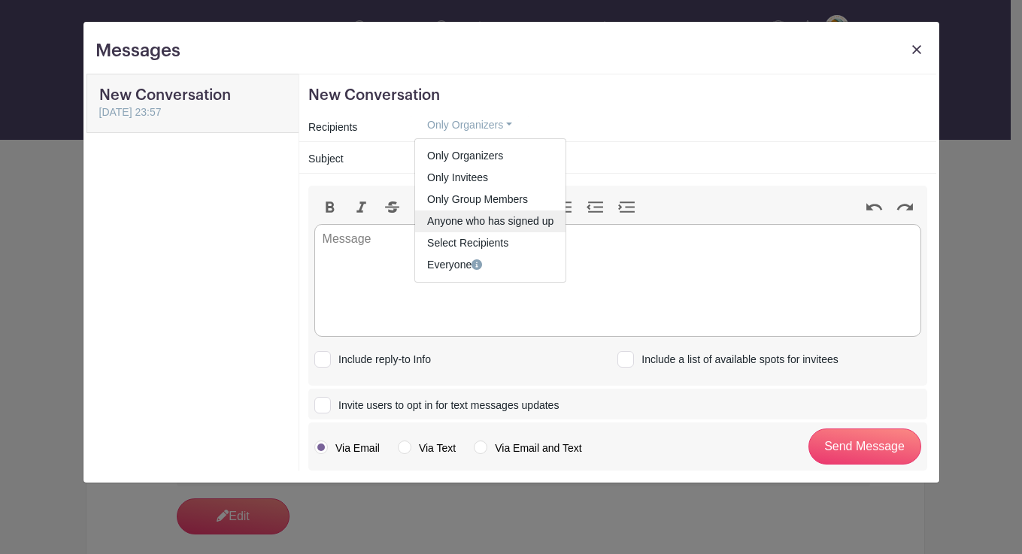
click at [475, 220] on link "Anyone who has signed up" at bounding box center [490, 222] width 150 height 22
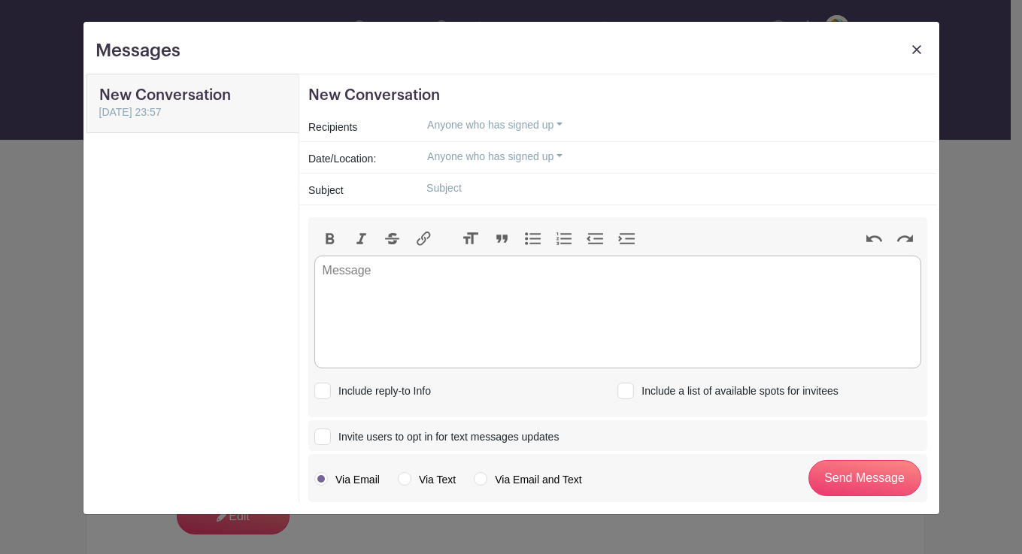
click at [465, 191] on input "text" at bounding box center [670, 188] width 512 height 23
click at [365, 283] on trix-editor at bounding box center [617, 312] width 607 height 113
drag, startPoint x: 598, startPoint y: 190, endPoint x: 518, endPoint y: 186, distance: 79.8
click at [518, 186] on input "Women On Waves Schedule of events!" at bounding box center [670, 188] width 512 height 23
type input "Women On Waves Info:"
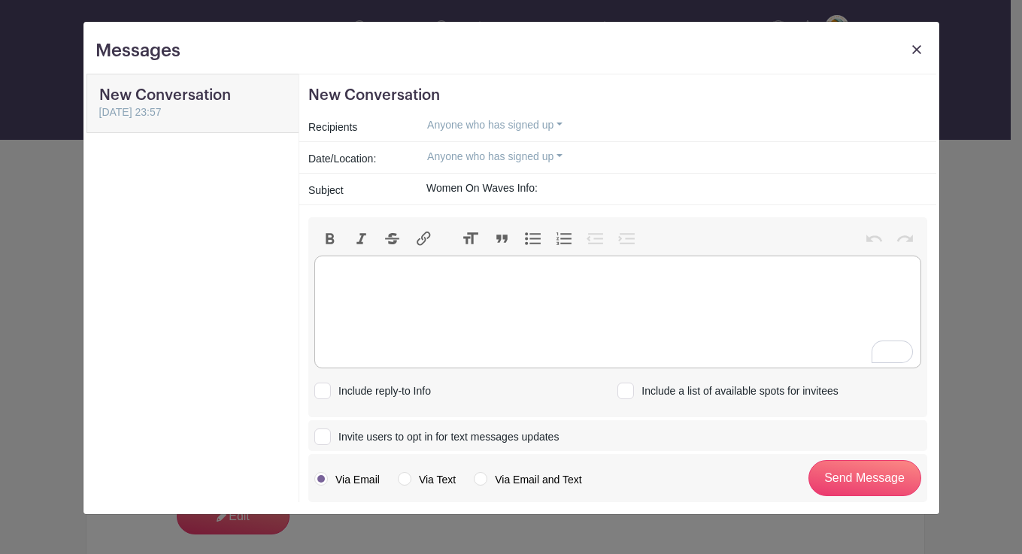
click at [368, 274] on trix-editor "To enrich screen reader interactions, please activate Accessibility in Grammarl…" at bounding box center [617, 312] width 607 height 113
type trix-editor "<div>H</div>"
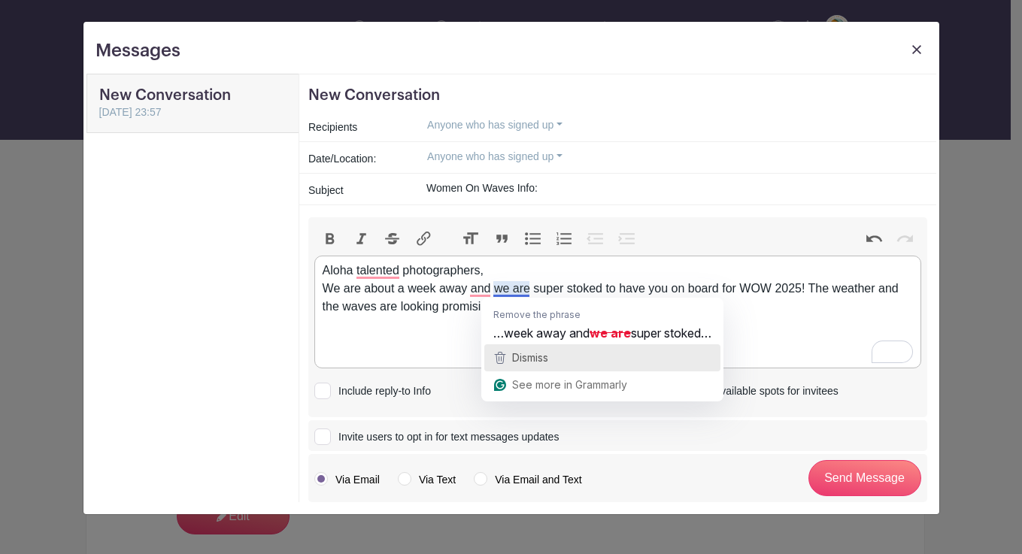
click at [524, 360] on span "Dismiss" at bounding box center [530, 357] width 36 height 13
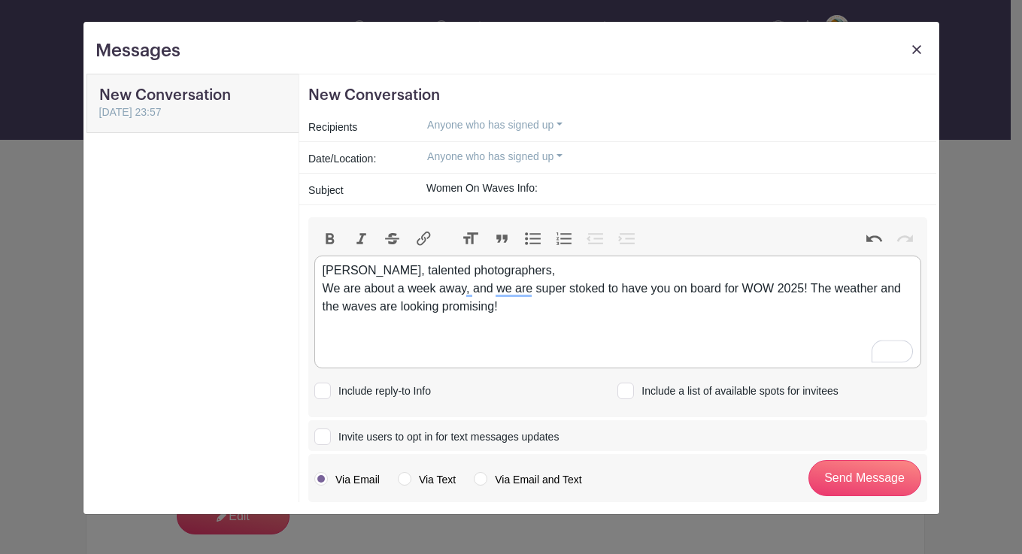
click at [516, 304] on div "[PERSON_NAME], talented photographers, We are about a week away, and we are sup…" at bounding box center [618, 289] width 590 height 54
click at [450, 326] on div "[PERSON_NAME], talented photographers, We are about a week away, and we are sup…" at bounding box center [618, 298] width 590 height 72
click at [586, 328] on div "[PERSON_NAME], talented photographers, We are about a week away, and we are sup…" at bounding box center [618, 298] width 590 height 72
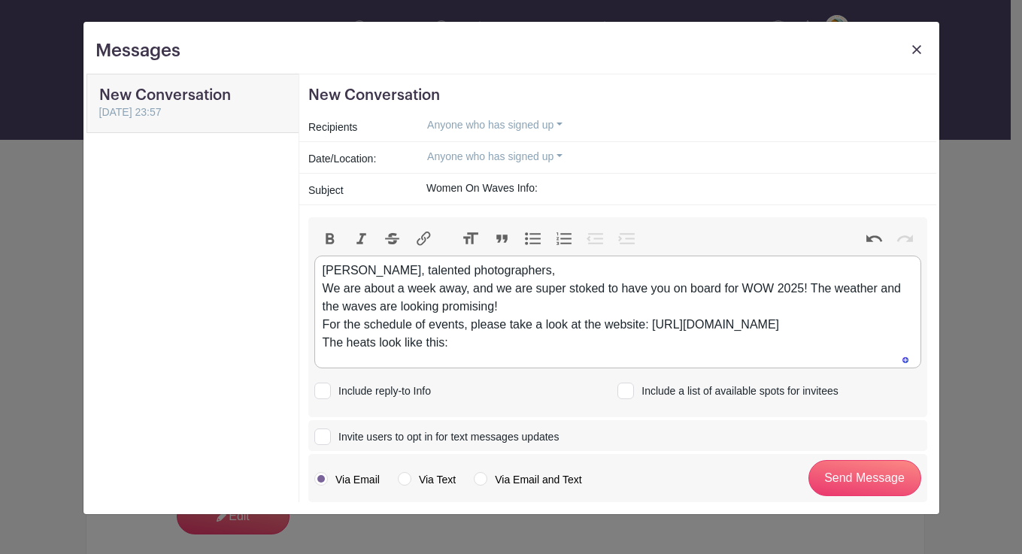
type trix-editor "<div>[PERSON_NAME], talented photographers,&nbsp;<br>We are about a week away, …"
click at [485, 352] on div "[PERSON_NAME], talented photographers, We are about a week away, and we are sup…" at bounding box center [618, 307] width 590 height 90
drag, startPoint x: 466, startPoint y: 364, endPoint x: 324, endPoint y: 254, distance: 179.5
click at [324, 254] on div "Bold Italic Strikethrough Link Heading Quote Code Bullets Numbers Decrease Leve…" at bounding box center [617, 317] width 619 height 201
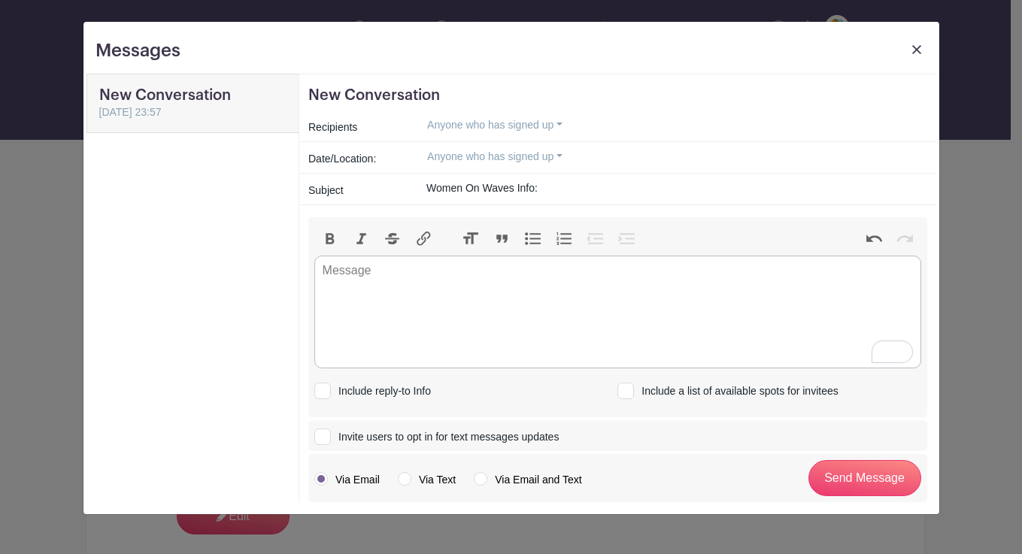
click at [917, 45] on img at bounding box center [916, 49] width 9 height 9
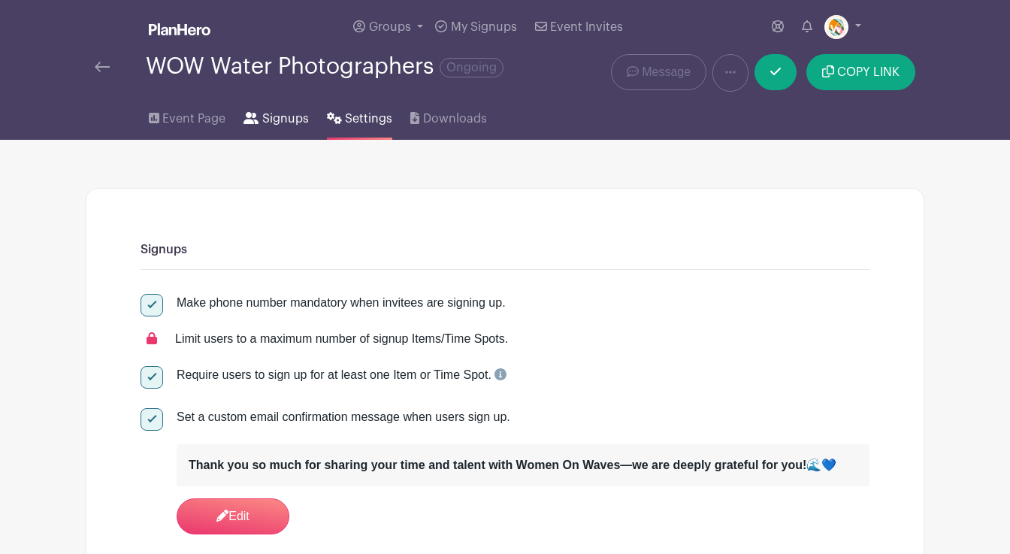
click at [272, 116] on span "Signups" at bounding box center [285, 119] width 47 height 18
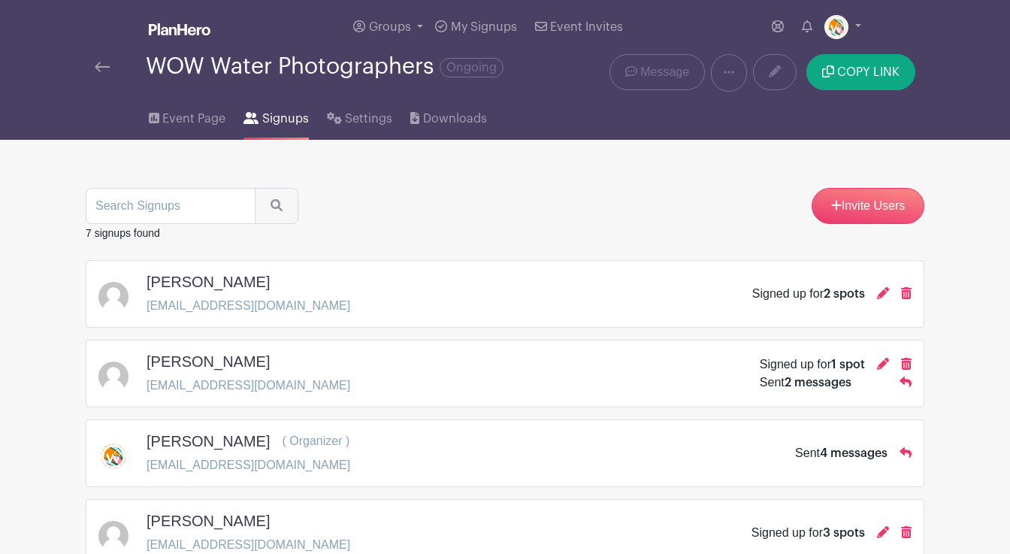
drag, startPoint x: 328, startPoint y: 306, endPoint x: 141, endPoint y: 298, distance: 187.3
click at [141, 298] on div "[PERSON_NAME] [EMAIL_ADDRESS][DOMAIN_NAME] Signed up for 2 spots" at bounding box center [504, 294] width 813 height 42
click at [304, 301] on p "[EMAIL_ADDRESS][DOMAIN_NAME]" at bounding box center [249, 306] width 204 height 18
drag, startPoint x: 326, startPoint y: 308, endPoint x: 161, endPoint y: 308, distance: 164.6
click at [141, 308] on div "[PERSON_NAME] [EMAIL_ADDRESS][DOMAIN_NAME] Signed up for 2 spots" at bounding box center [504, 294] width 813 height 42
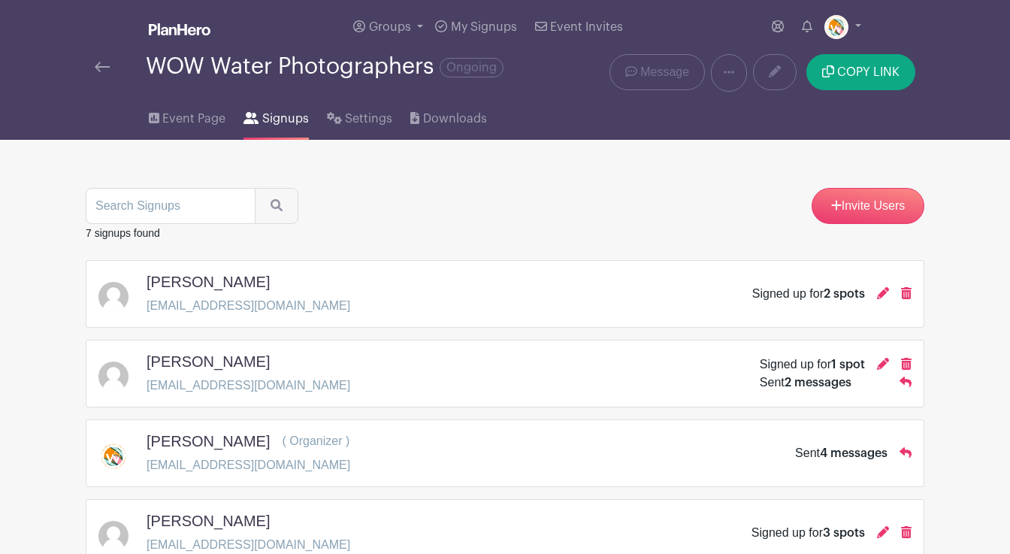
click at [368, 305] on div "[PERSON_NAME] [EMAIL_ADDRESS][DOMAIN_NAME] Signed up for 2 spots" at bounding box center [504, 294] width 813 height 42
drag, startPoint x: 332, startPoint y: 310, endPoint x: 149, endPoint y: 309, distance: 182.7
click at [149, 309] on div "[PERSON_NAME] [EMAIL_ADDRESS][DOMAIN_NAME] Signed up for 2 spots" at bounding box center [504, 294] width 813 height 42
copy p "[EMAIL_ADDRESS][DOMAIN_NAME]"
drag, startPoint x: 284, startPoint y: 388, endPoint x: 153, endPoint y: 387, distance: 130.8
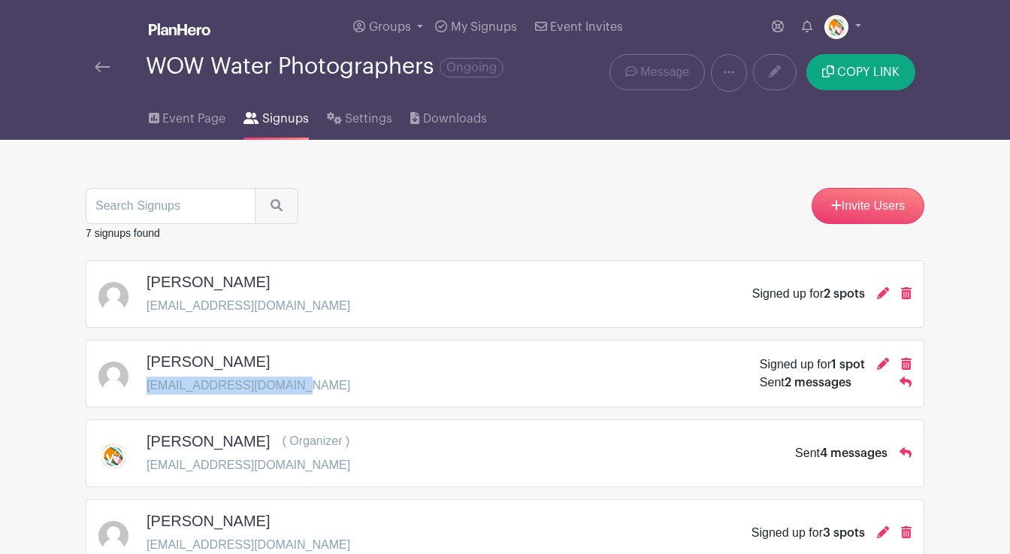
click at [147, 387] on p "[EMAIL_ADDRESS][DOMAIN_NAME]" at bounding box center [249, 386] width 204 height 18
copy p "[EMAIL_ADDRESS][DOMAIN_NAME]"
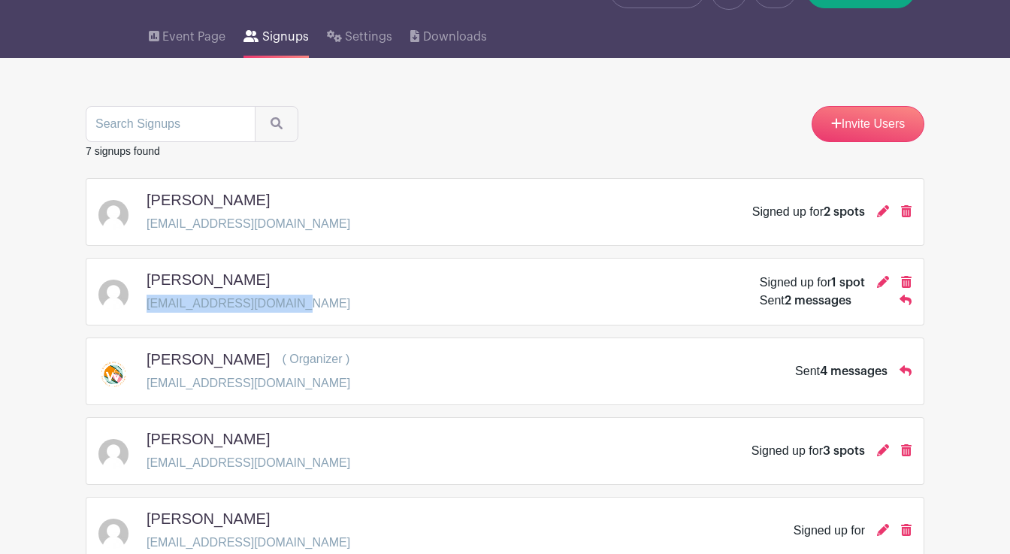
scroll to position [89, 0]
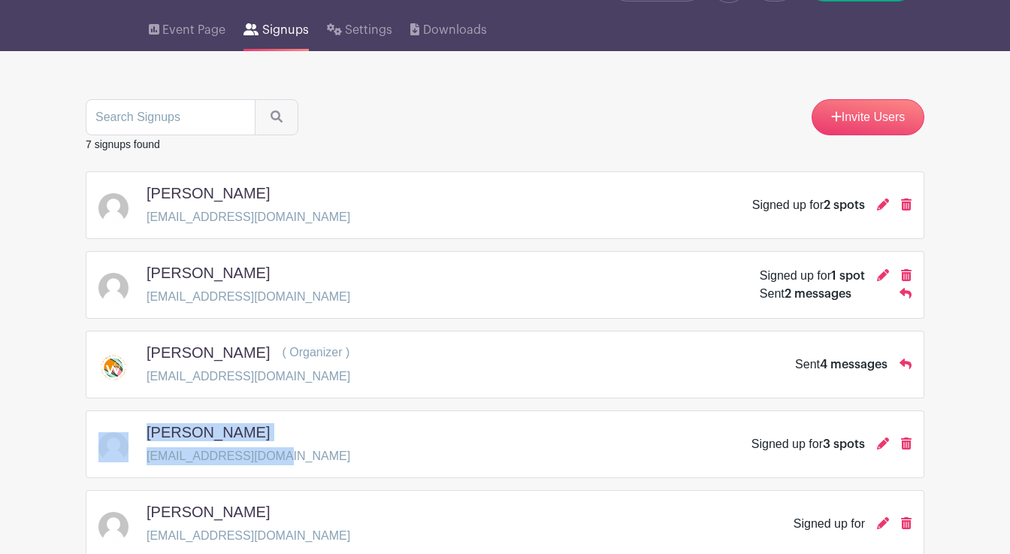
drag, startPoint x: 286, startPoint y: 459, endPoint x: 140, endPoint y: 458, distance: 145.9
click at [140, 457] on div "[PERSON_NAME] [EMAIL_ADDRESS][DOMAIN_NAME] Signed up for 3 spots" at bounding box center [504, 444] width 813 height 42
click at [164, 458] on p "[EMAIL_ADDRESS][DOMAIN_NAME]" at bounding box center [249, 456] width 204 height 18
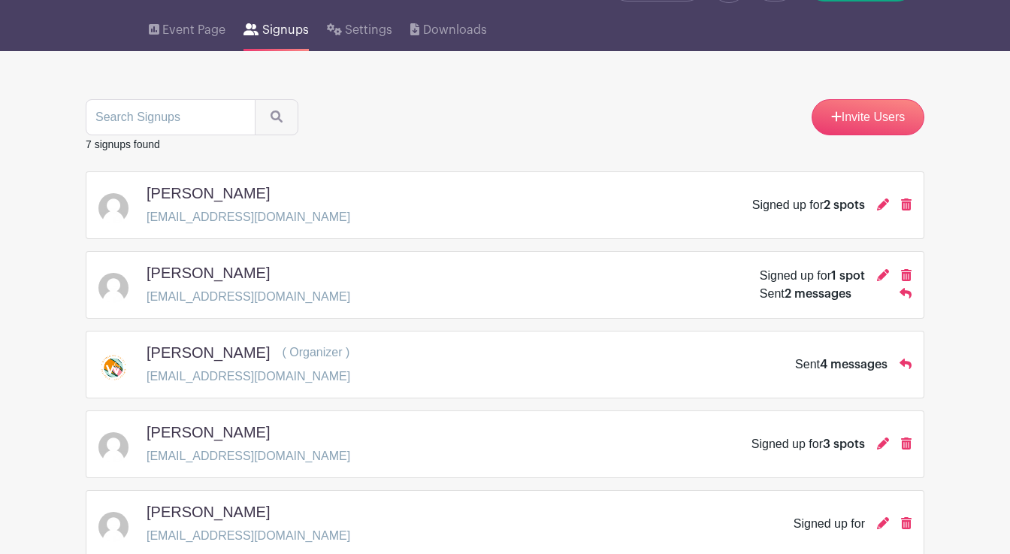
click at [164, 458] on p "[EMAIL_ADDRESS][DOMAIN_NAME]" at bounding box center [249, 456] width 204 height 18
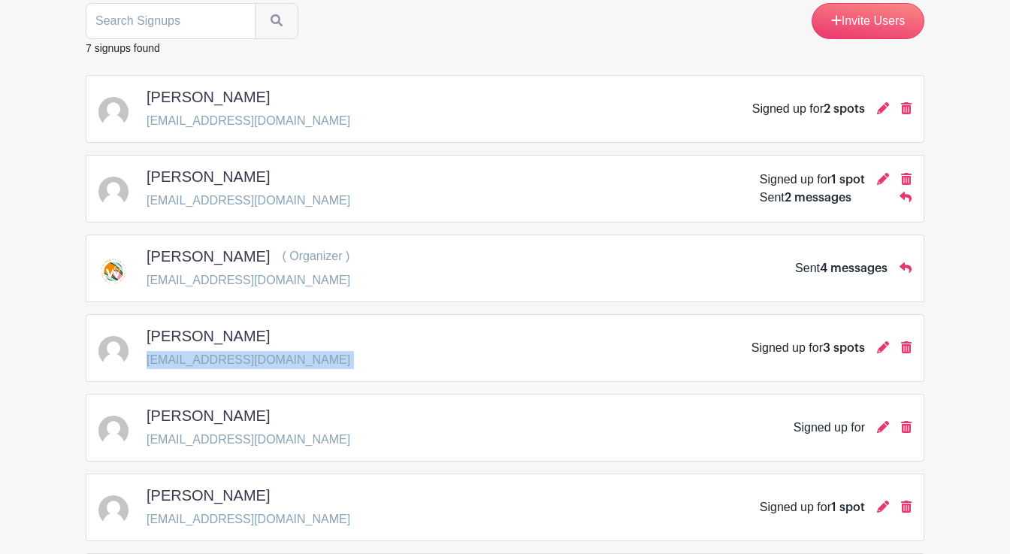
scroll to position [201, 0]
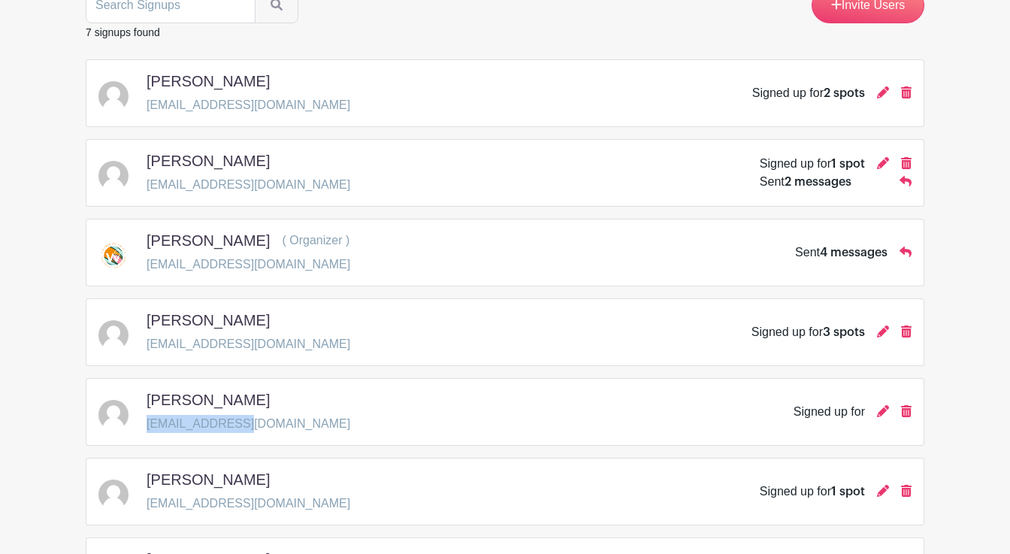
drag, startPoint x: 247, startPoint y: 426, endPoint x: 158, endPoint y: 426, distance: 89.5
click at [149, 425] on p "[EMAIL_ADDRESS][DOMAIN_NAME]" at bounding box center [249, 424] width 204 height 18
copy p "[EMAIL_ADDRESS][DOMAIN_NAME]"
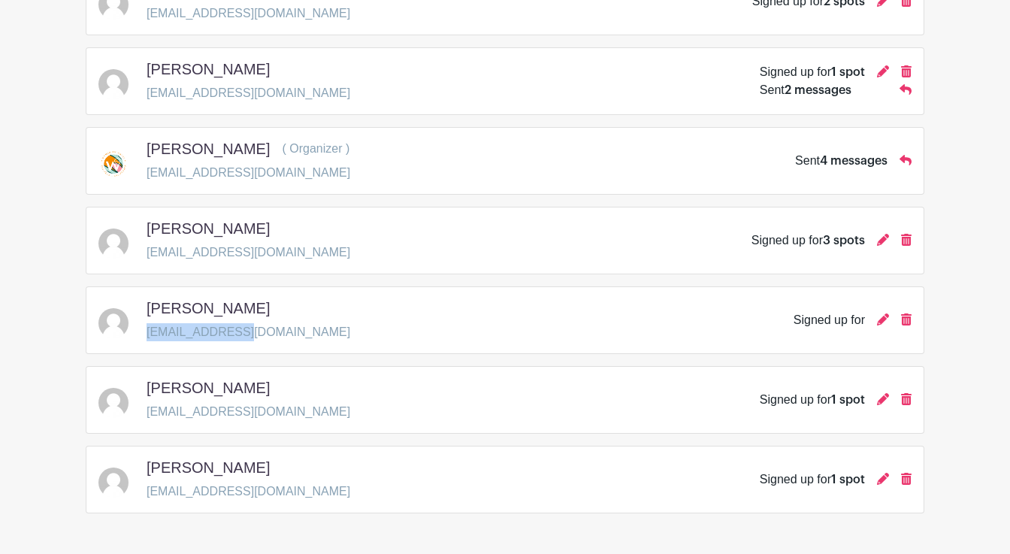
scroll to position [306, 0]
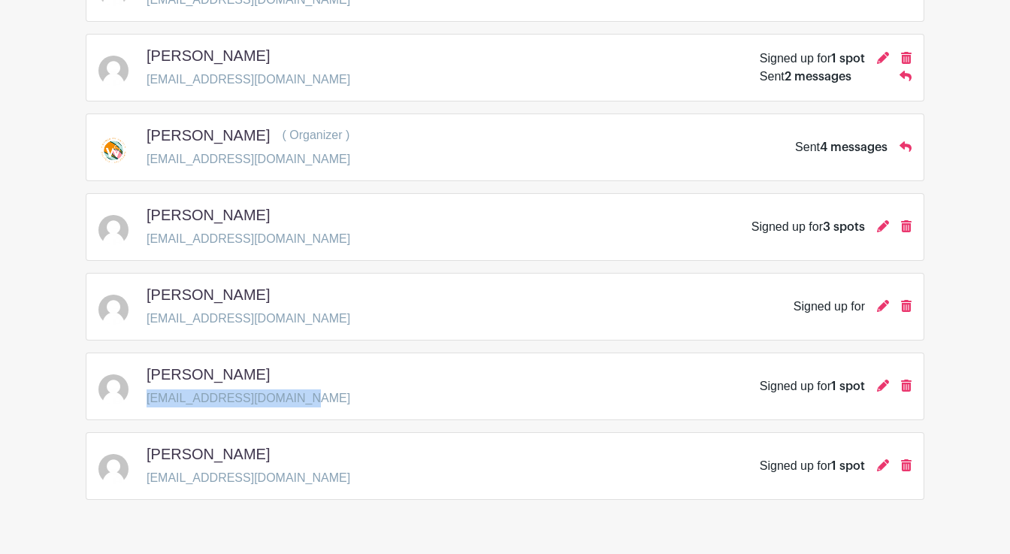
drag, startPoint x: 299, startPoint y: 403, endPoint x: 144, endPoint y: 400, distance: 155.7
click at [144, 400] on div "[PERSON_NAME] [EMAIL_ADDRESS][DOMAIN_NAME] Signed up for 1 spot" at bounding box center [504, 386] width 813 height 42
copy p "[EMAIL_ADDRESS][DOMAIN_NAME]"
drag, startPoint x: 244, startPoint y: 377, endPoint x: 152, endPoint y: 369, distance: 92.0
click at [142, 372] on div "[PERSON_NAME] [EMAIL_ADDRESS][DOMAIN_NAME] Signed up for 1 spot" at bounding box center [504, 386] width 813 height 42
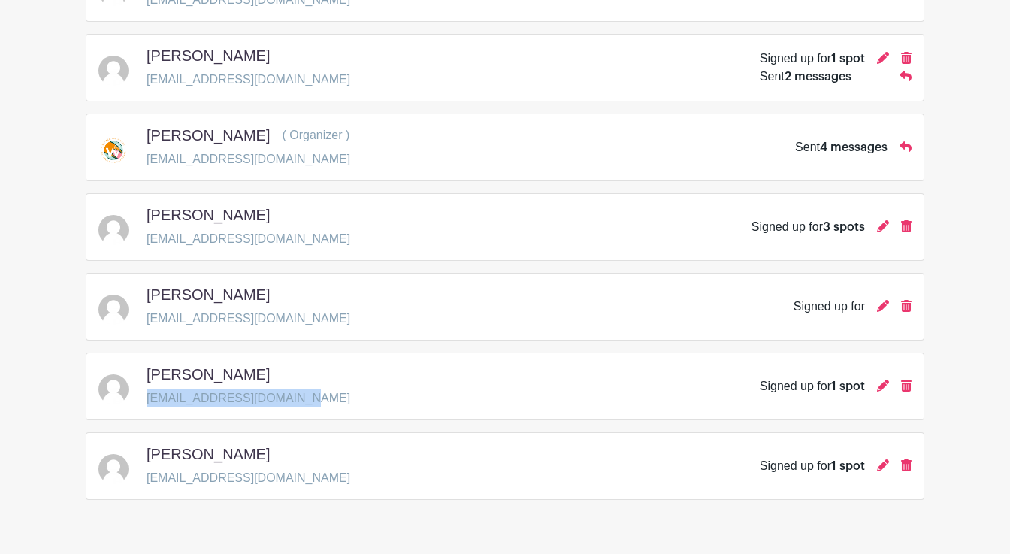
click at [150, 377] on h5 "[PERSON_NAME]" at bounding box center [208, 374] width 123 height 18
copy div "[PERSON_NAME]"
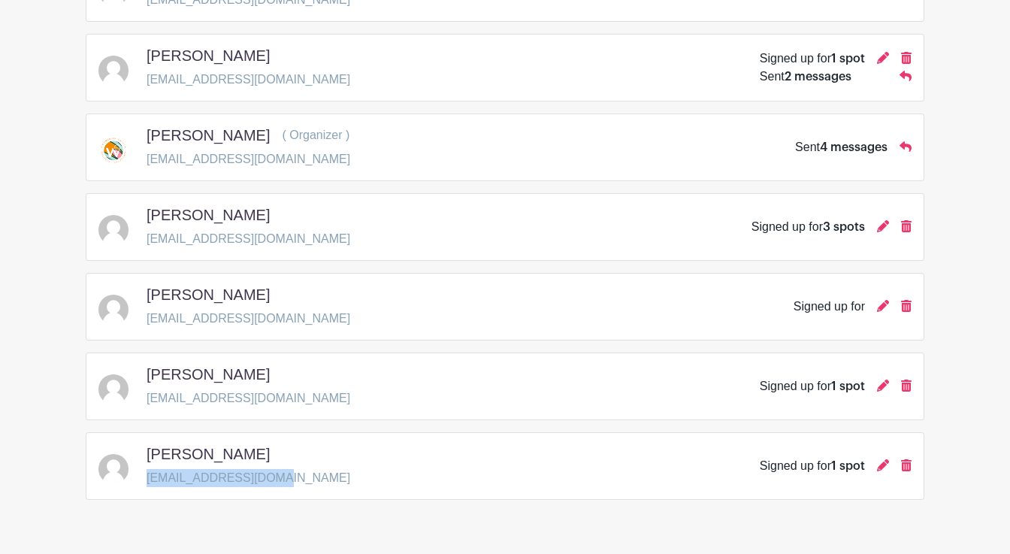
drag, startPoint x: 259, startPoint y: 481, endPoint x: 149, endPoint y: 480, distance: 109.8
click at [149, 480] on div "[PERSON_NAME] [EMAIL_ADDRESS][DOMAIN_NAME] Signed up for 1 spot" at bounding box center [504, 466] width 813 height 42
copy p "[EMAIL_ADDRESS][DOMAIN_NAME]"
click at [237, 455] on div "[PERSON_NAME]" at bounding box center [249, 457] width 204 height 24
drag, startPoint x: 224, startPoint y: 456, endPoint x: 177, endPoint y: 455, distance: 46.6
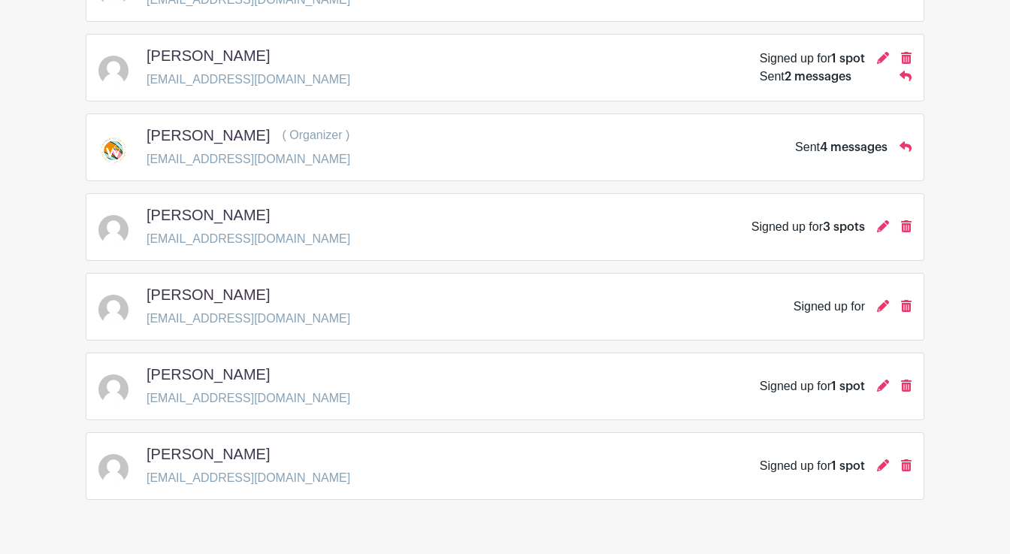
click at [177, 455] on div "[PERSON_NAME]" at bounding box center [249, 457] width 204 height 24
copy h5 "[PERSON_NAME]"
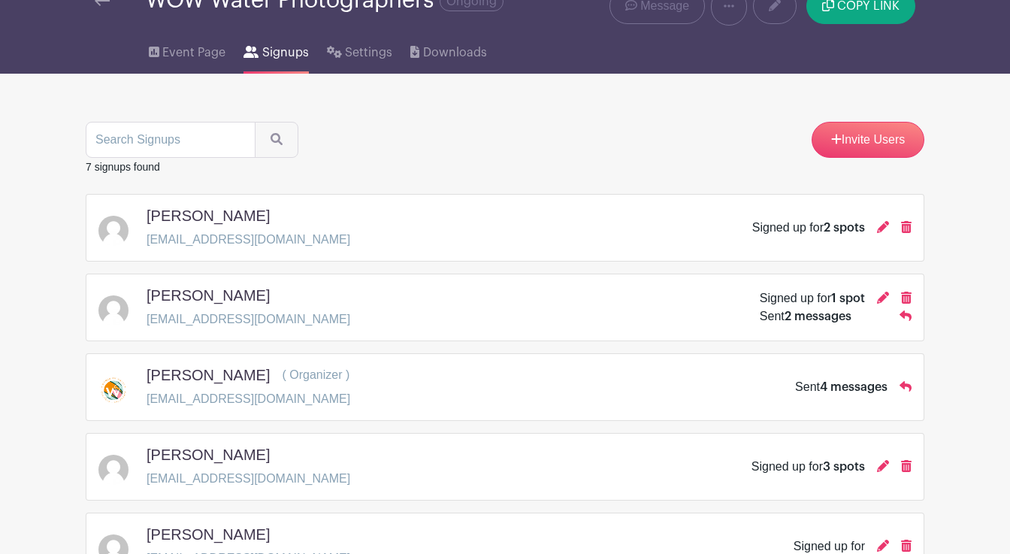
scroll to position [35, 0]
